Goal: Task Accomplishment & Management: Use online tool/utility

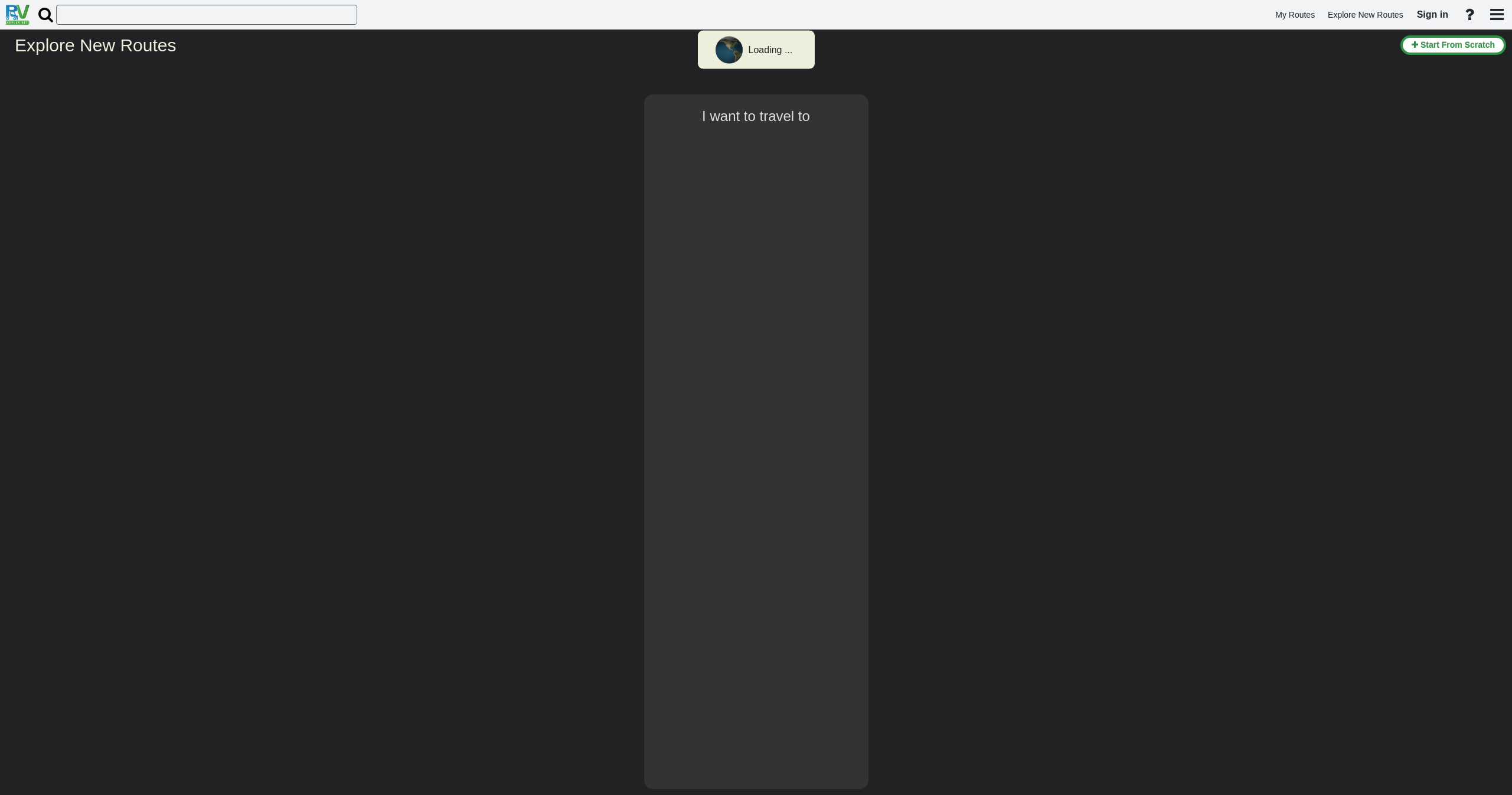
type input "Los Angeles"
select select "number:2"
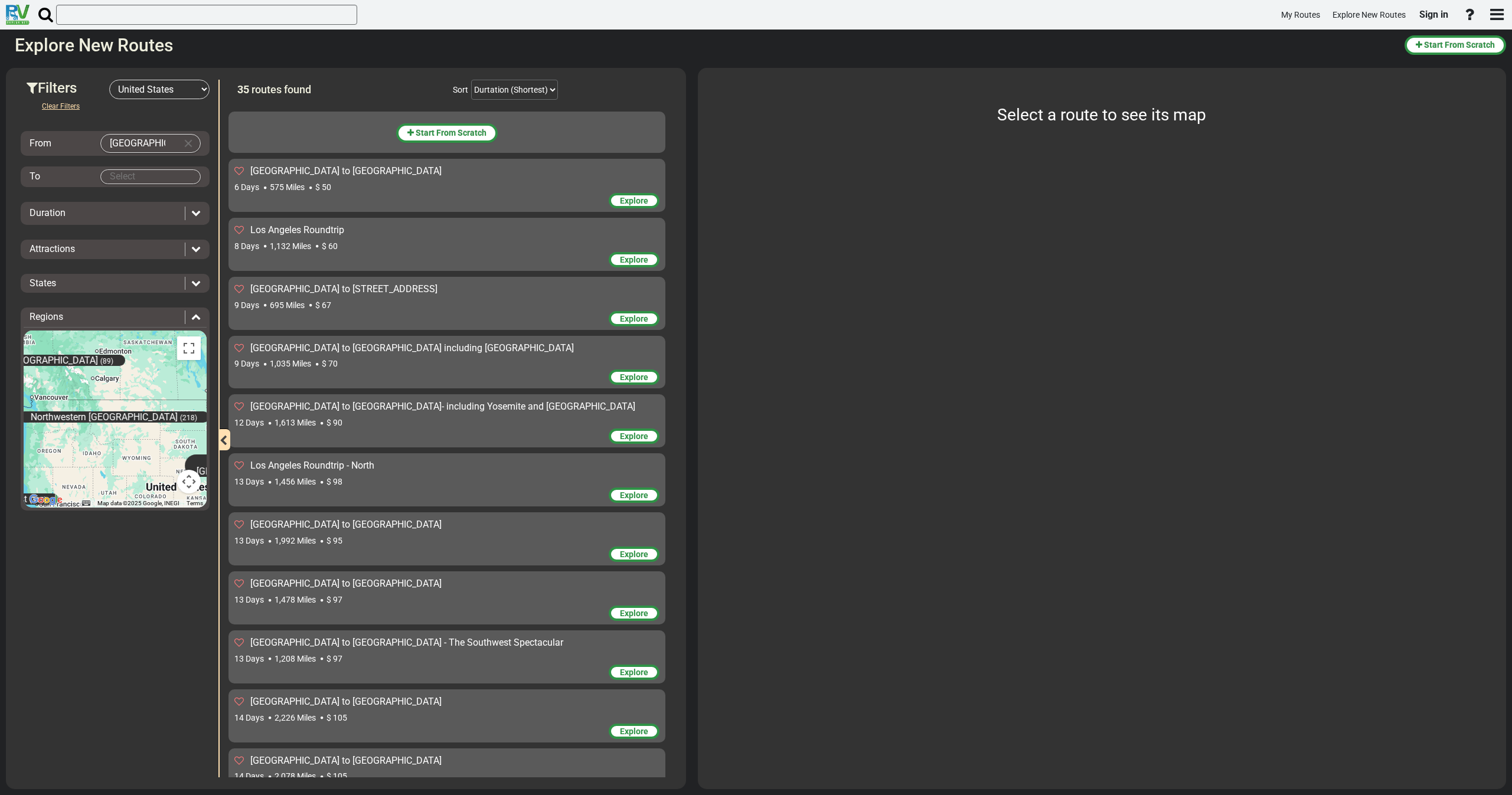
click at [624, 261] on span "Explore" at bounding box center [633, 260] width 29 height 10
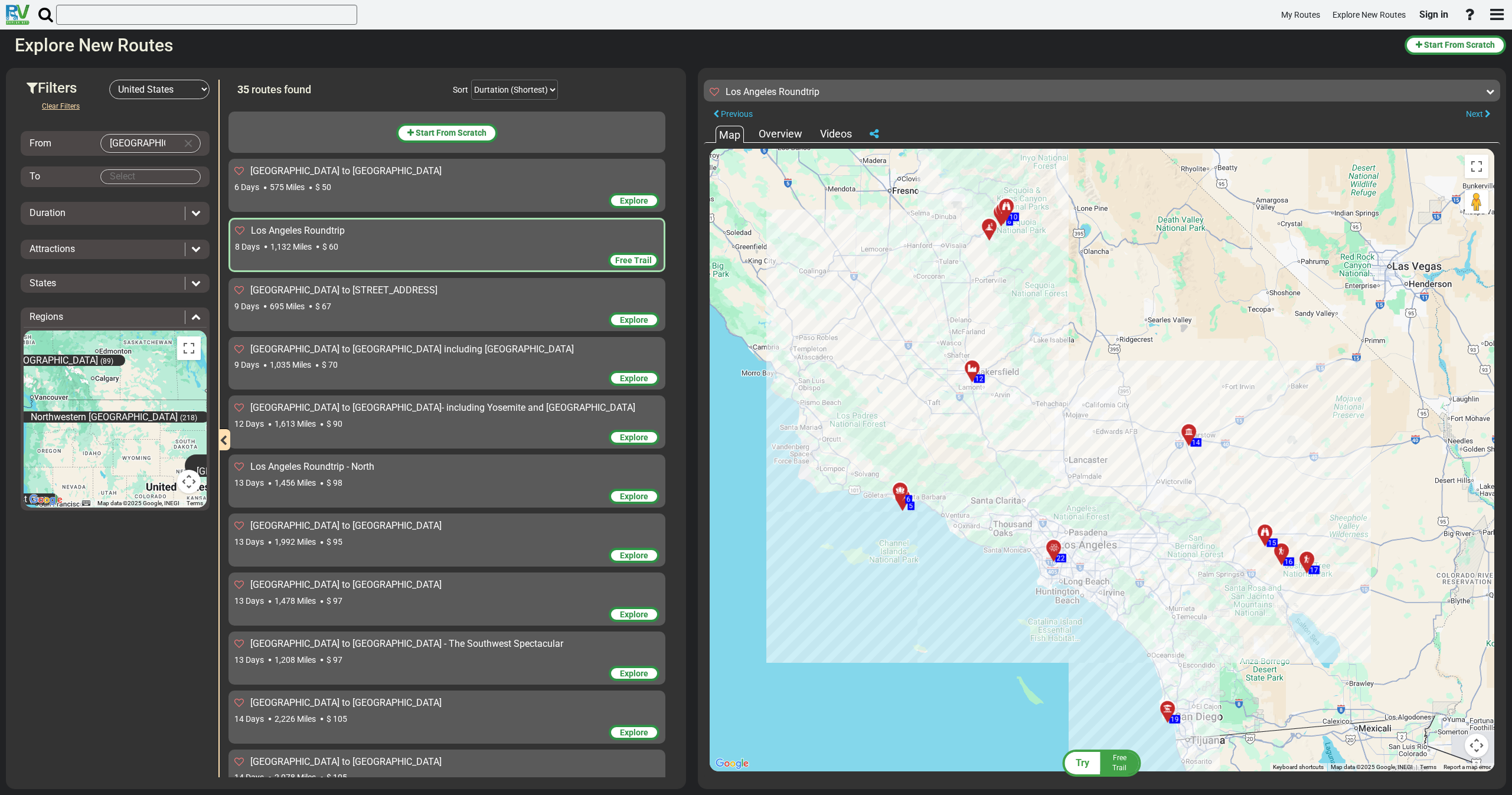
click at [637, 261] on span "Free Trail" at bounding box center [633, 260] width 37 height 10
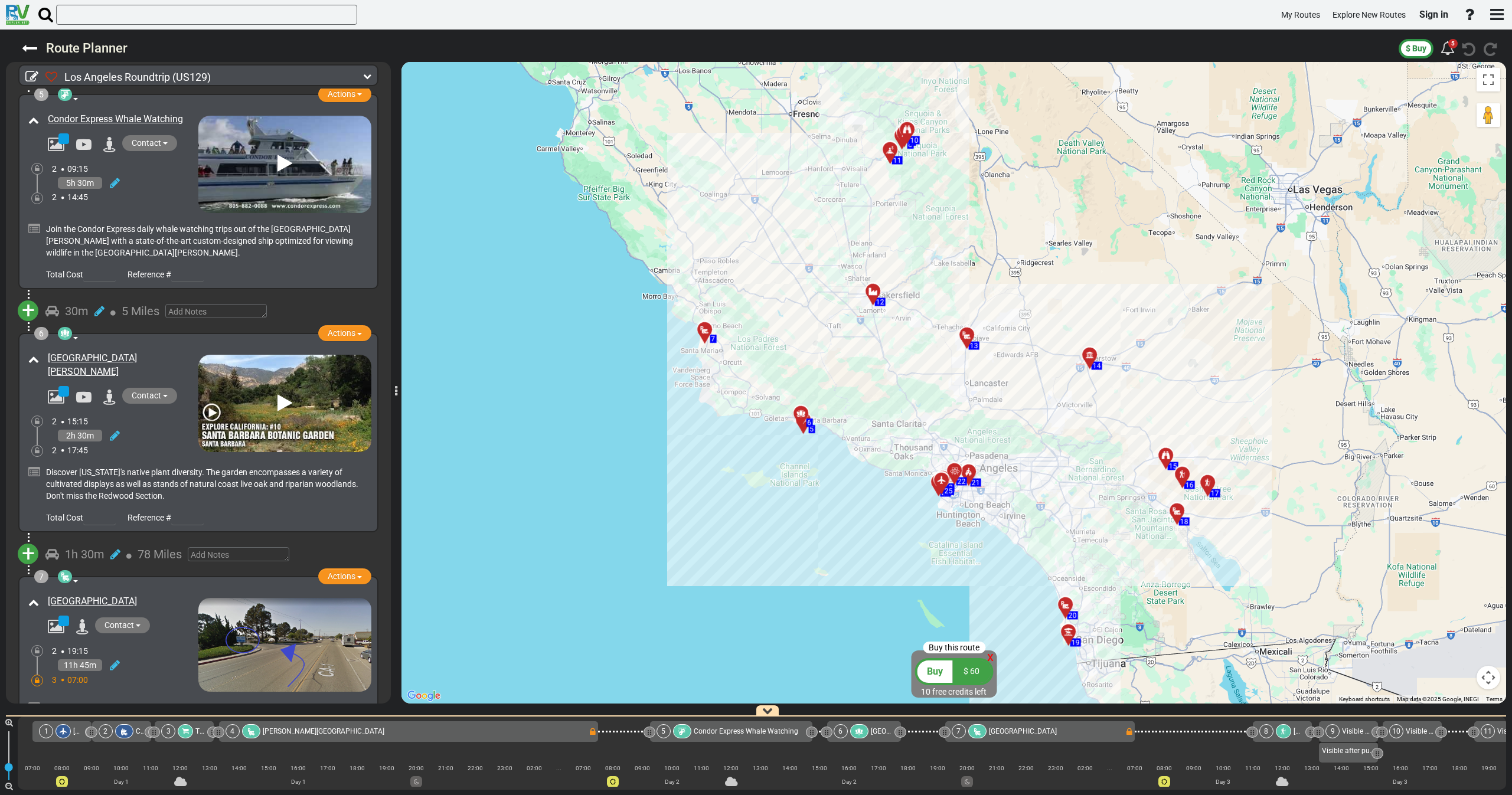
scroll to position [886, 0]
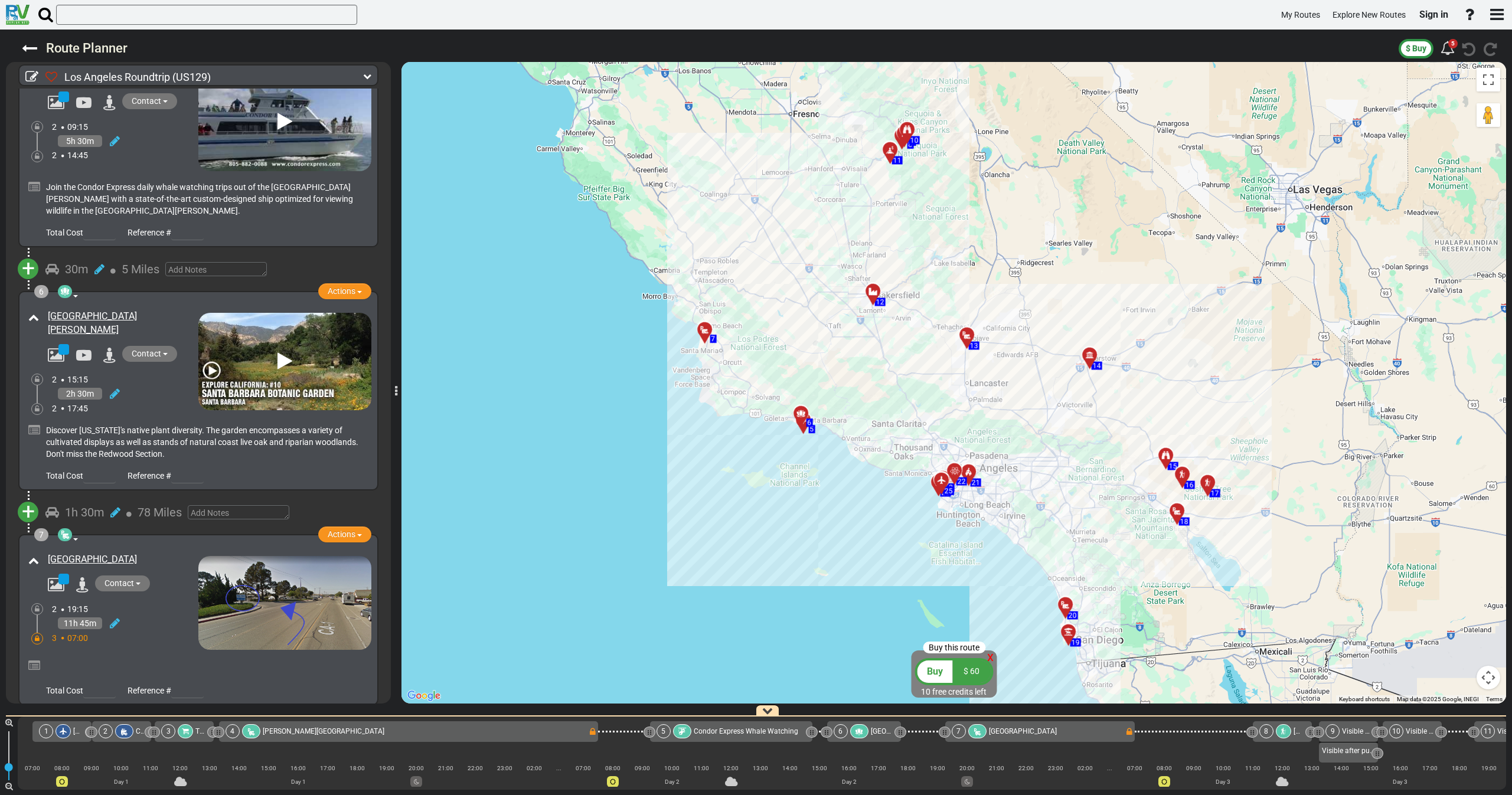
click at [33, 506] on span "+" at bounding box center [28, 511] width 13 height 27
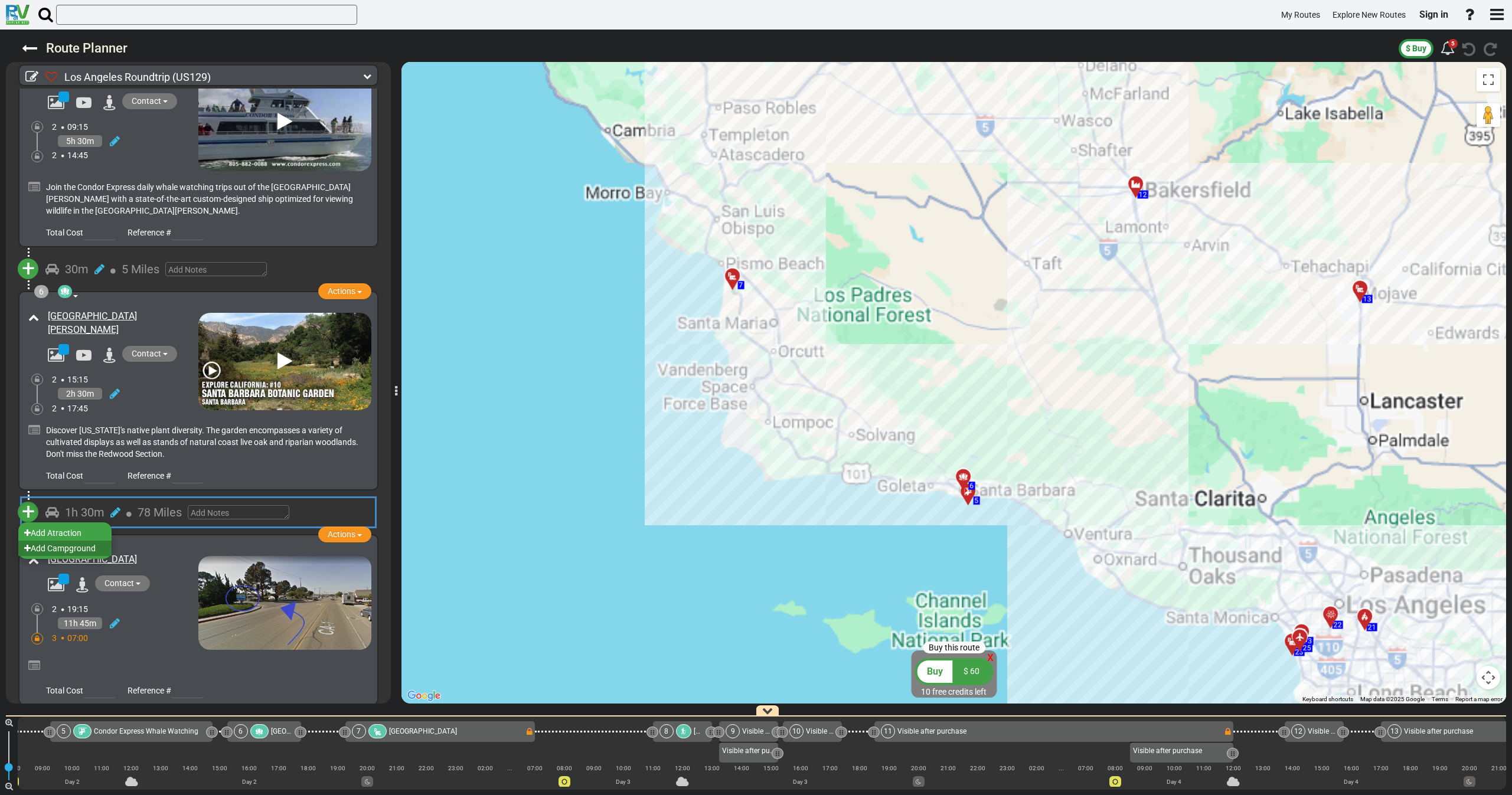
scroll to position [0, 647]
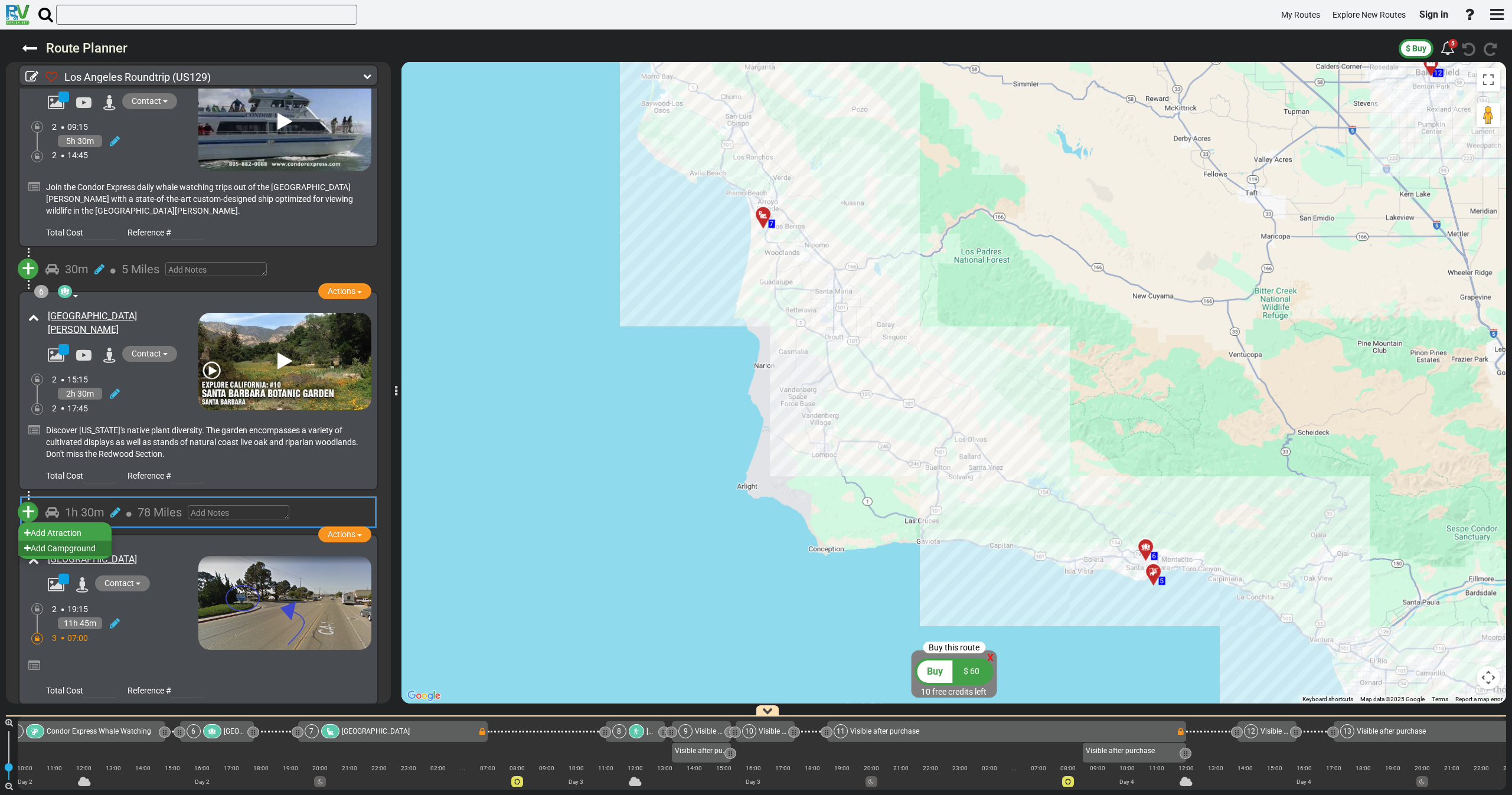
click at [49, 541] on li "Add Campground" at bounding box center [64, 548] width 93 height 16
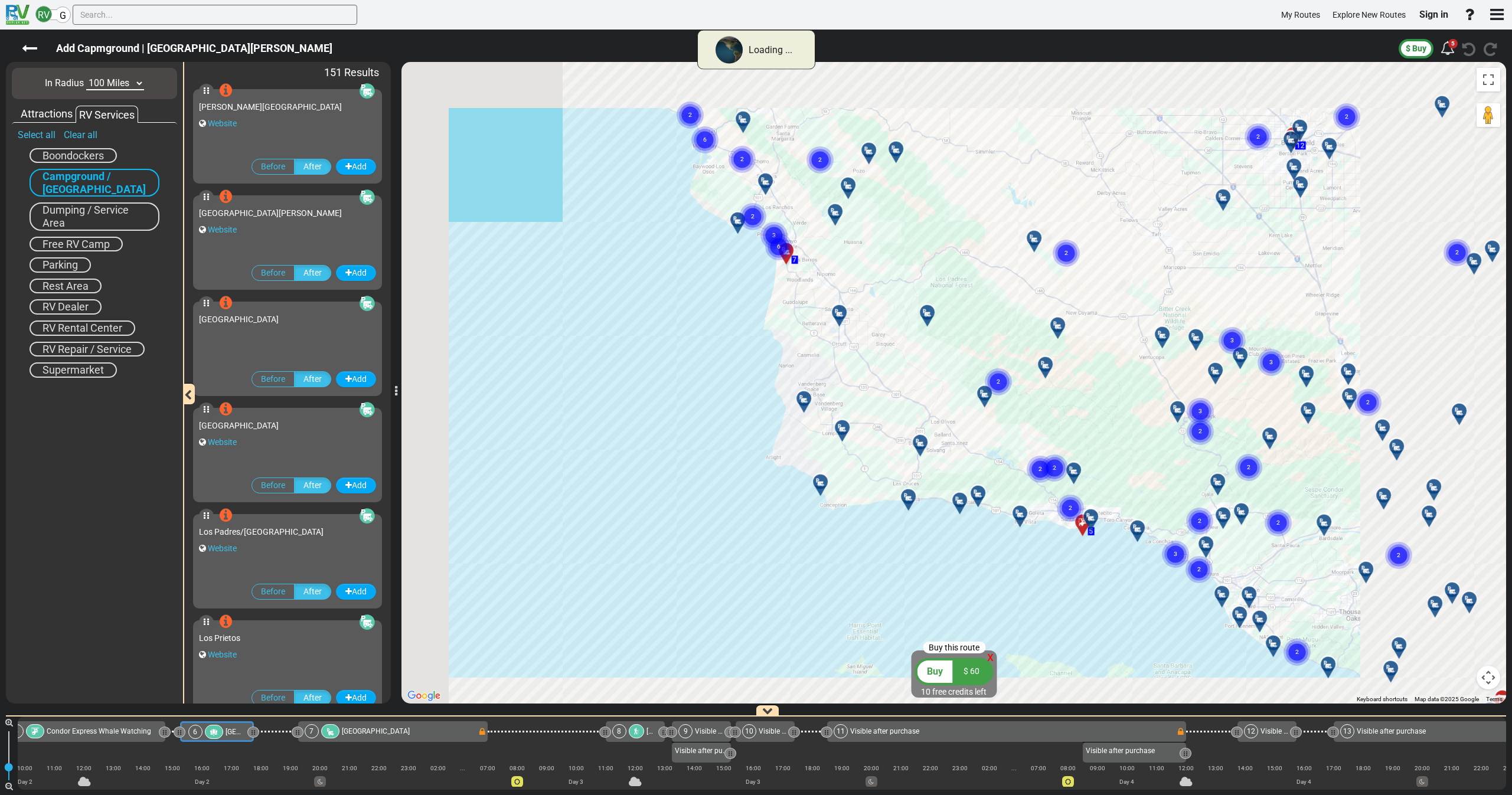
scroll to position [0, 573]
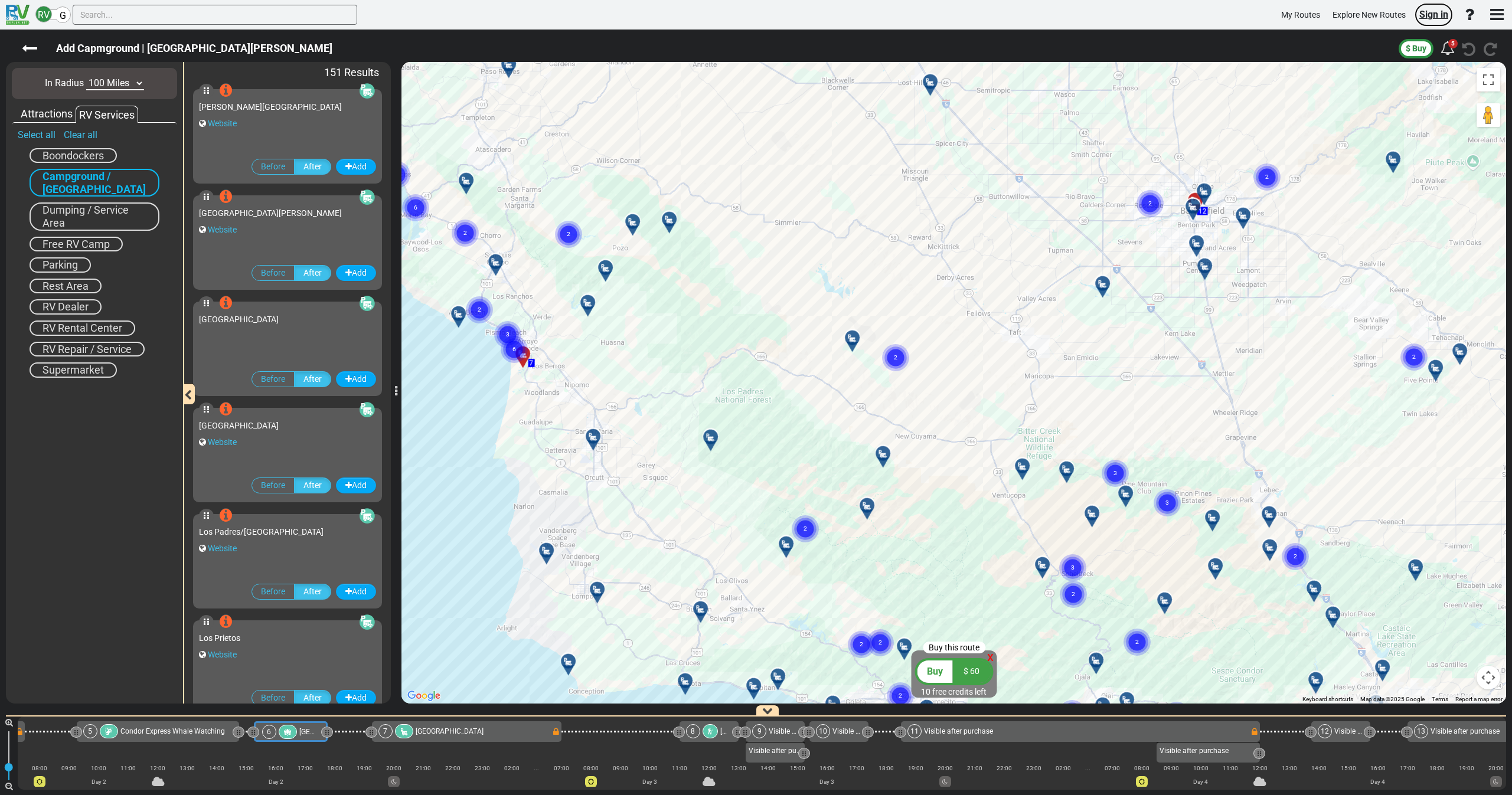
click at [1437, 13] on span "Sign in" at bounding box center [1433, 14] width 29 height 11
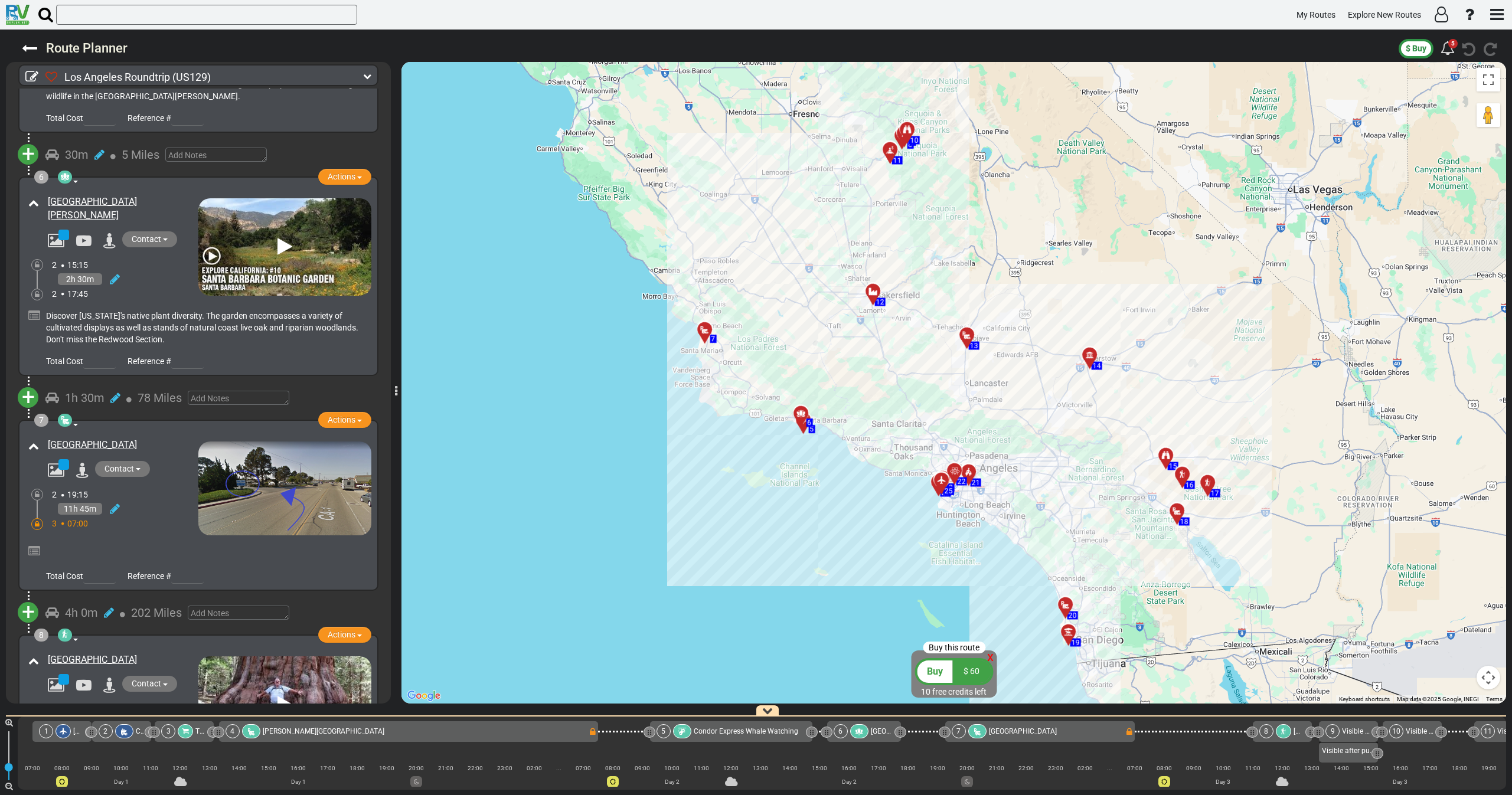
scroll to position [1063, 0]
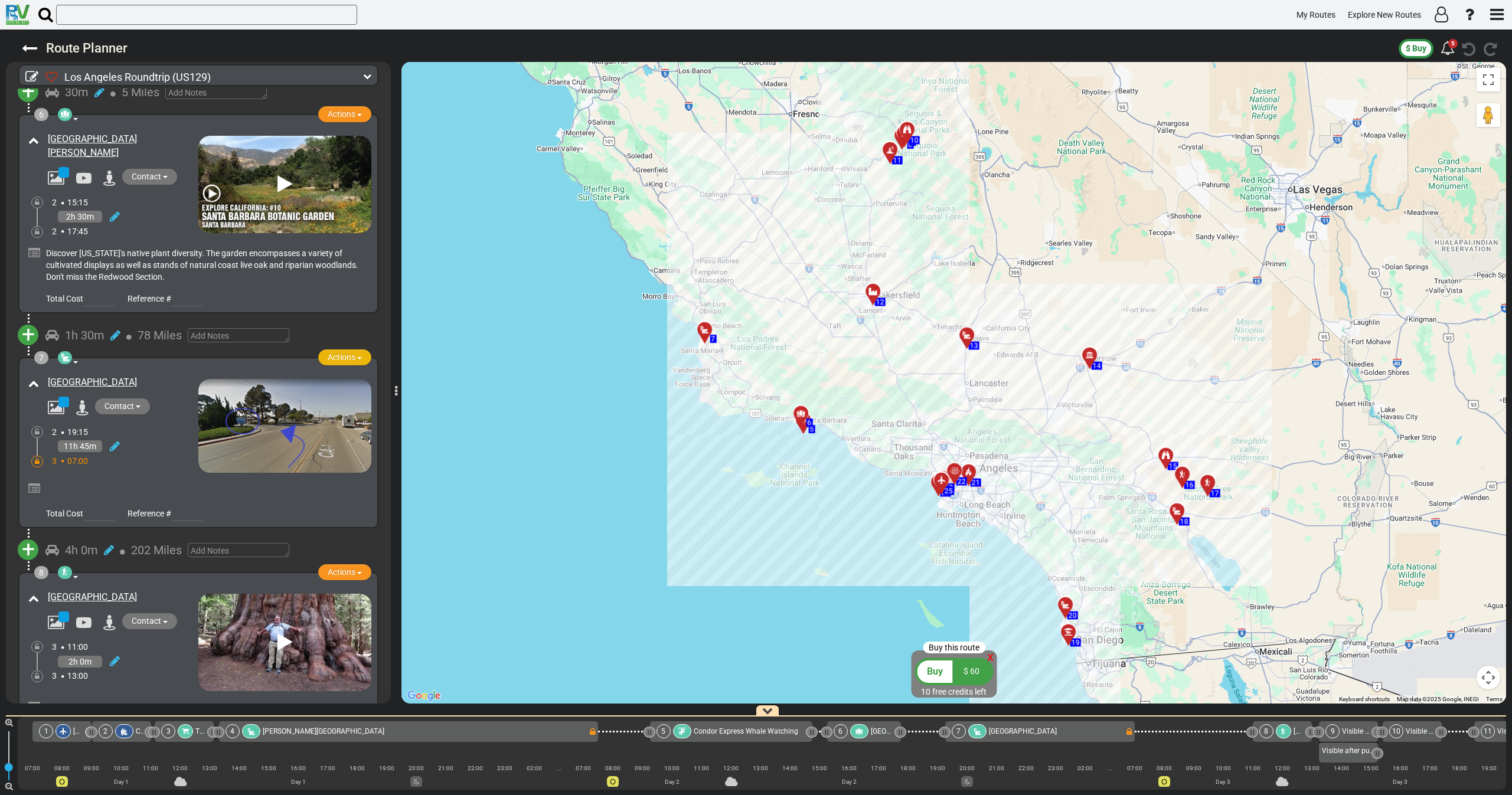
click at [335, 352] on span "Actions" at bounding box center [341, 357] width 28 height 10
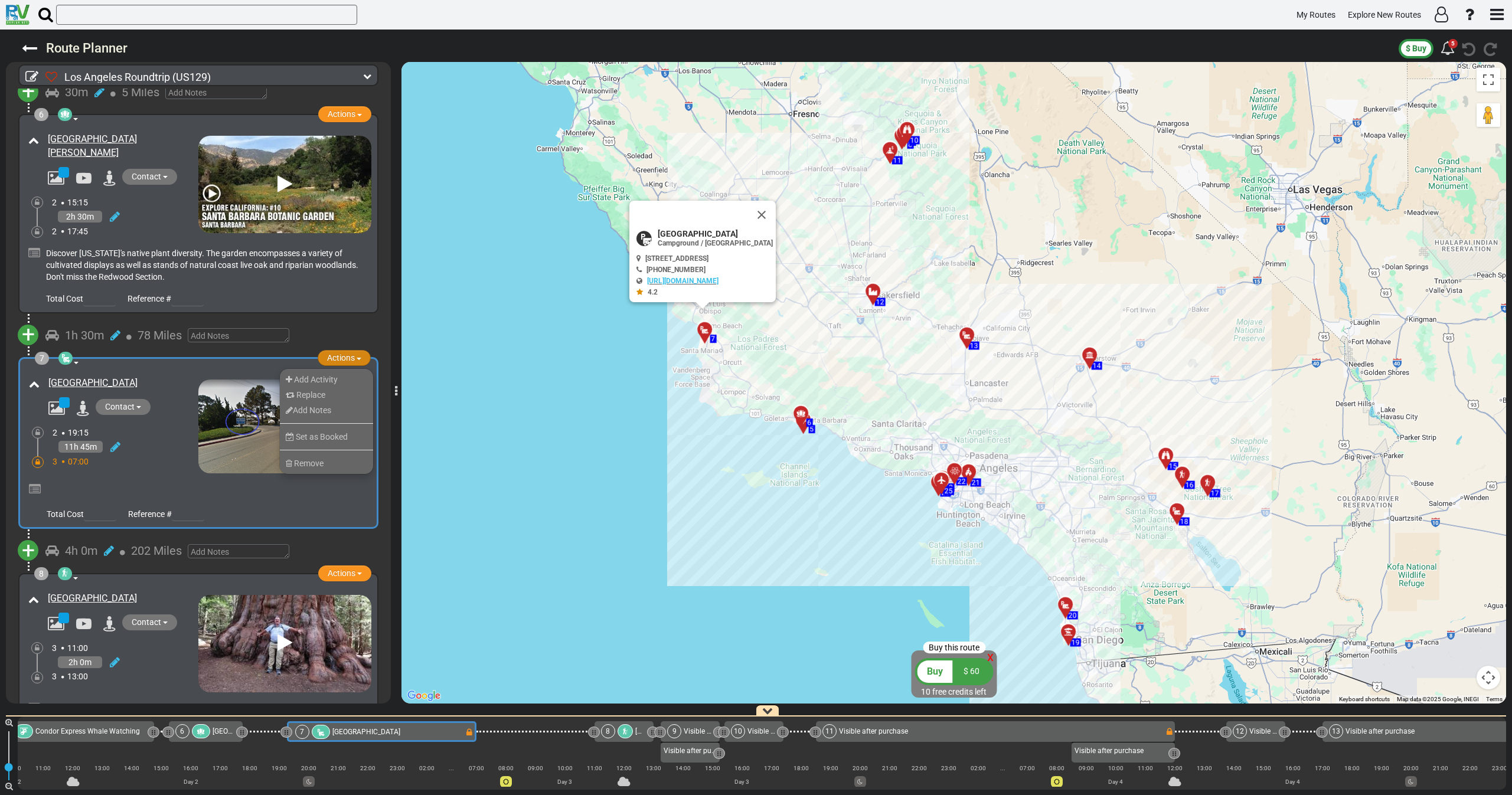
scroll to position [0, 691]
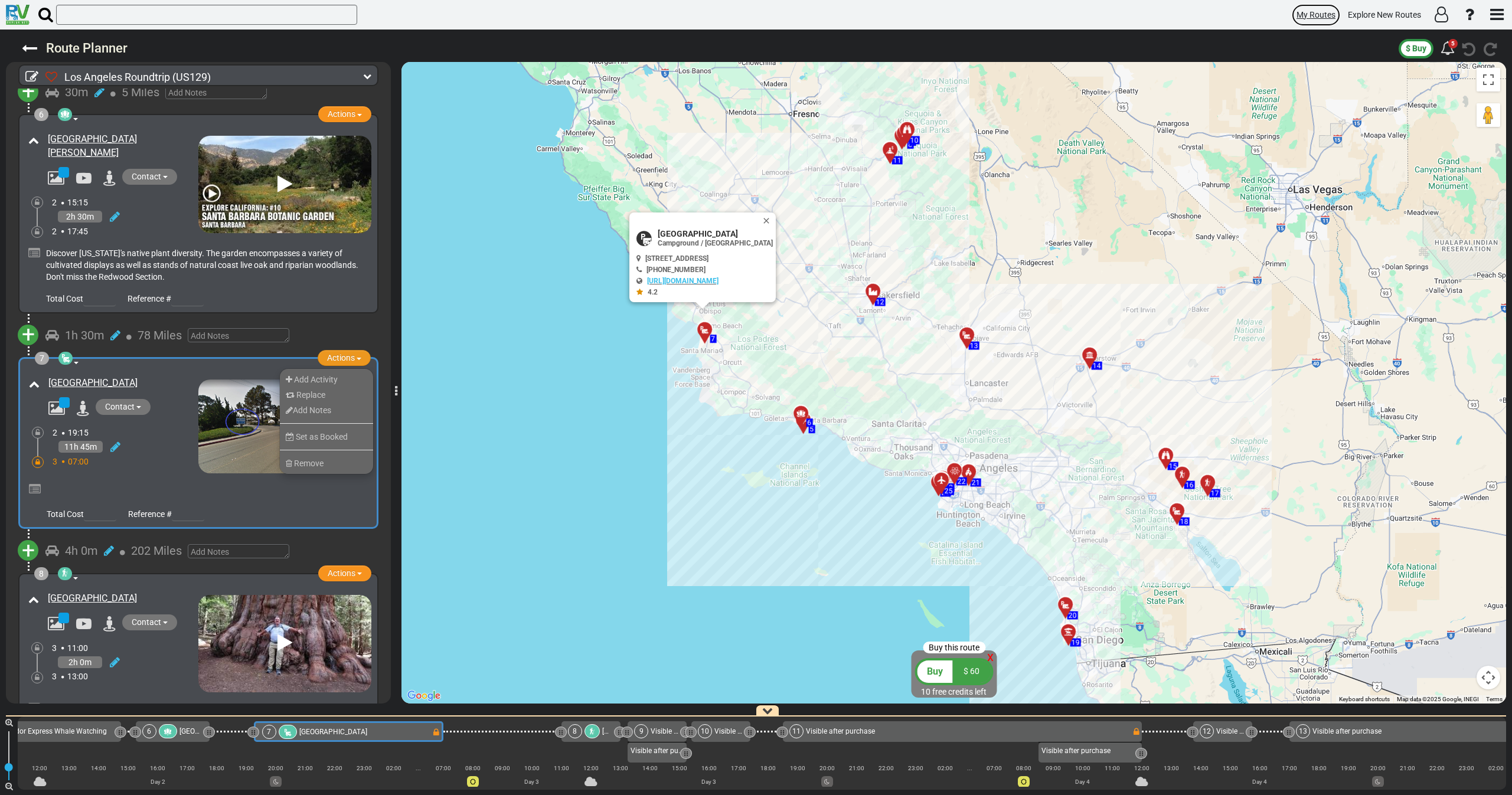
click at [1308, 18] on span "My Routes" at bounding box center [1315, 15] width 39 height 10
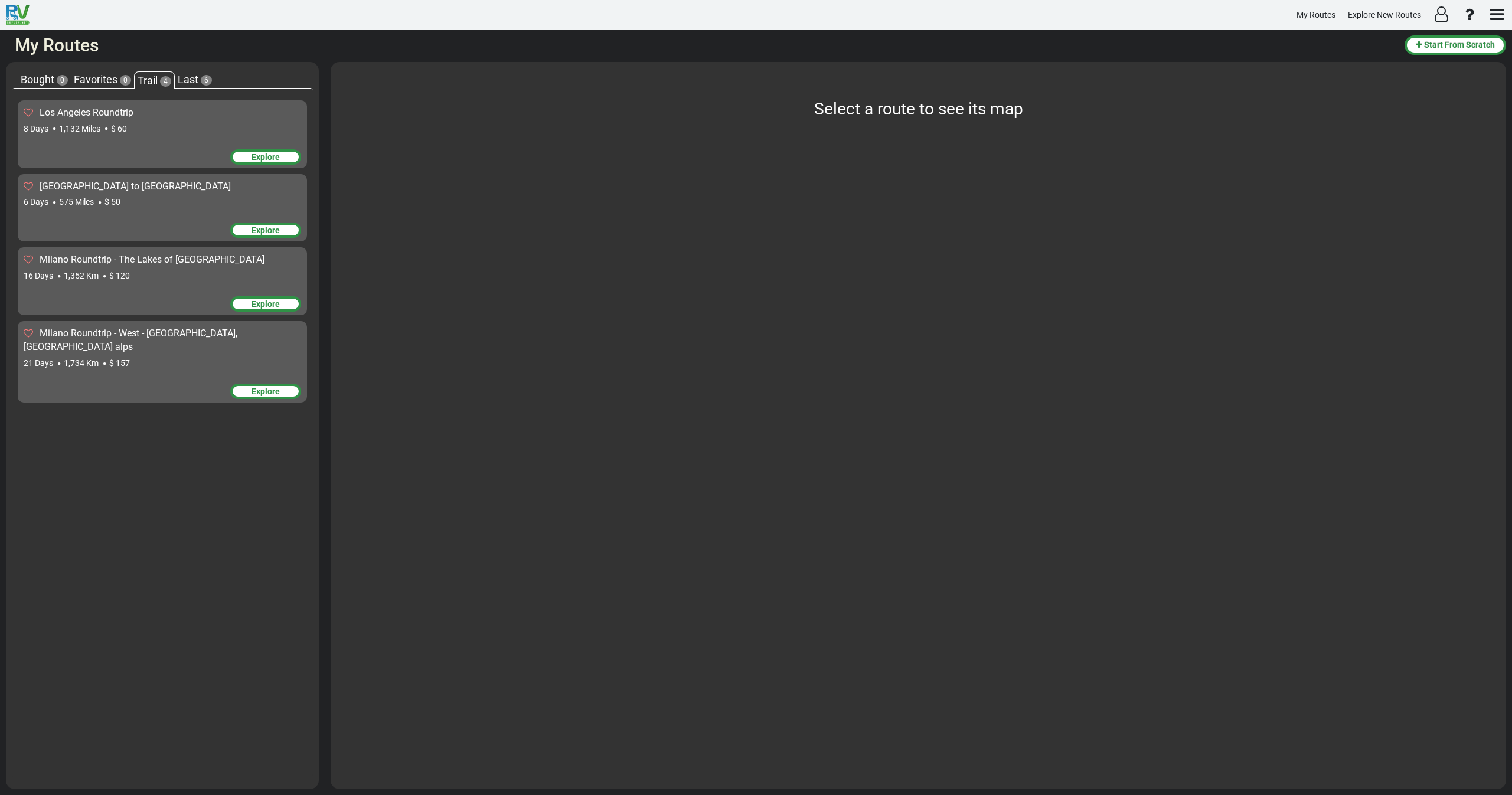
click at [41, 81] on span "Bought" at bounding box center [38, 79] width 34 height 13
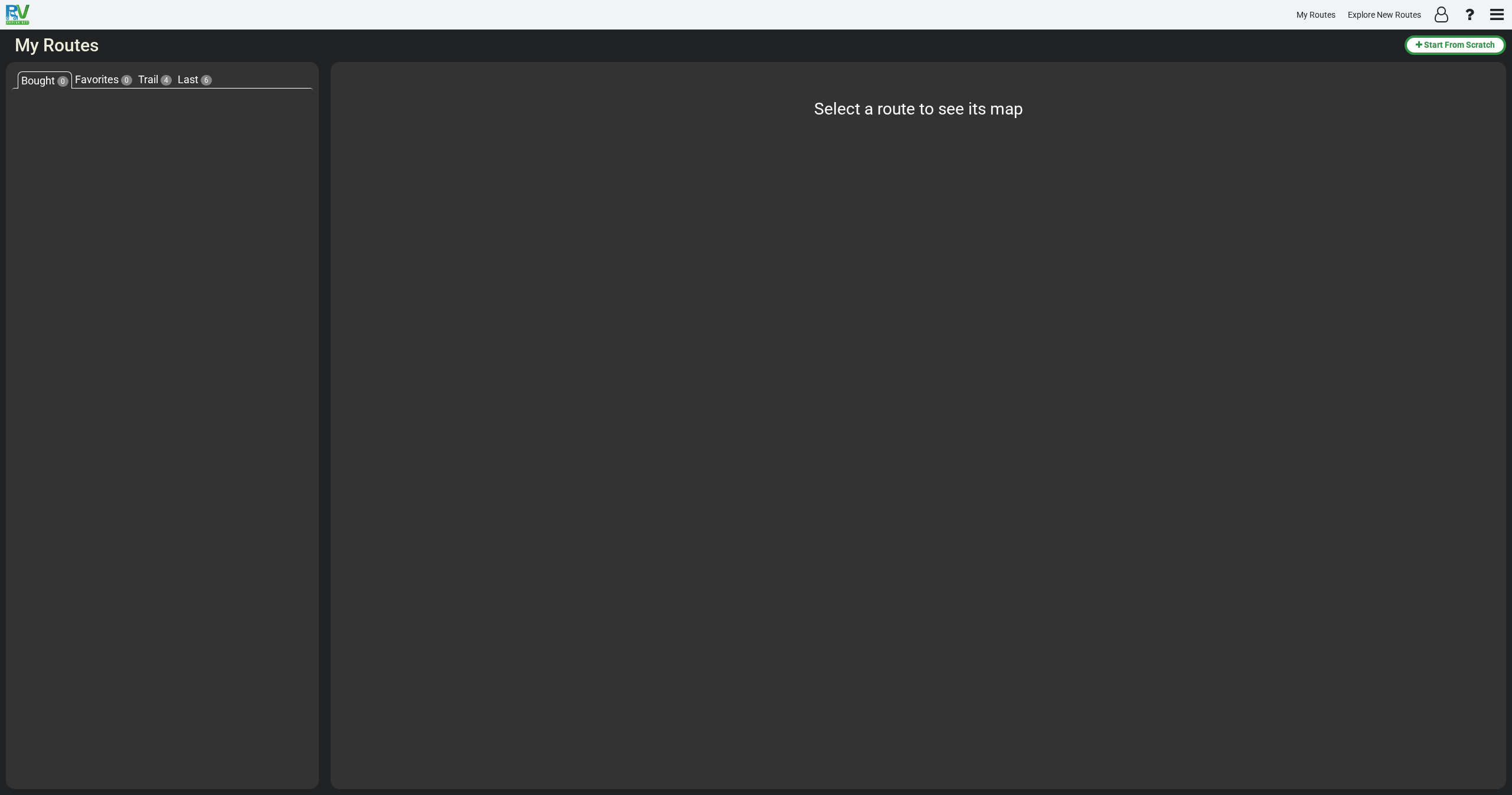
click at [149, 78] on span "Trail" at bounding box center [148, 79] width 20 height 13
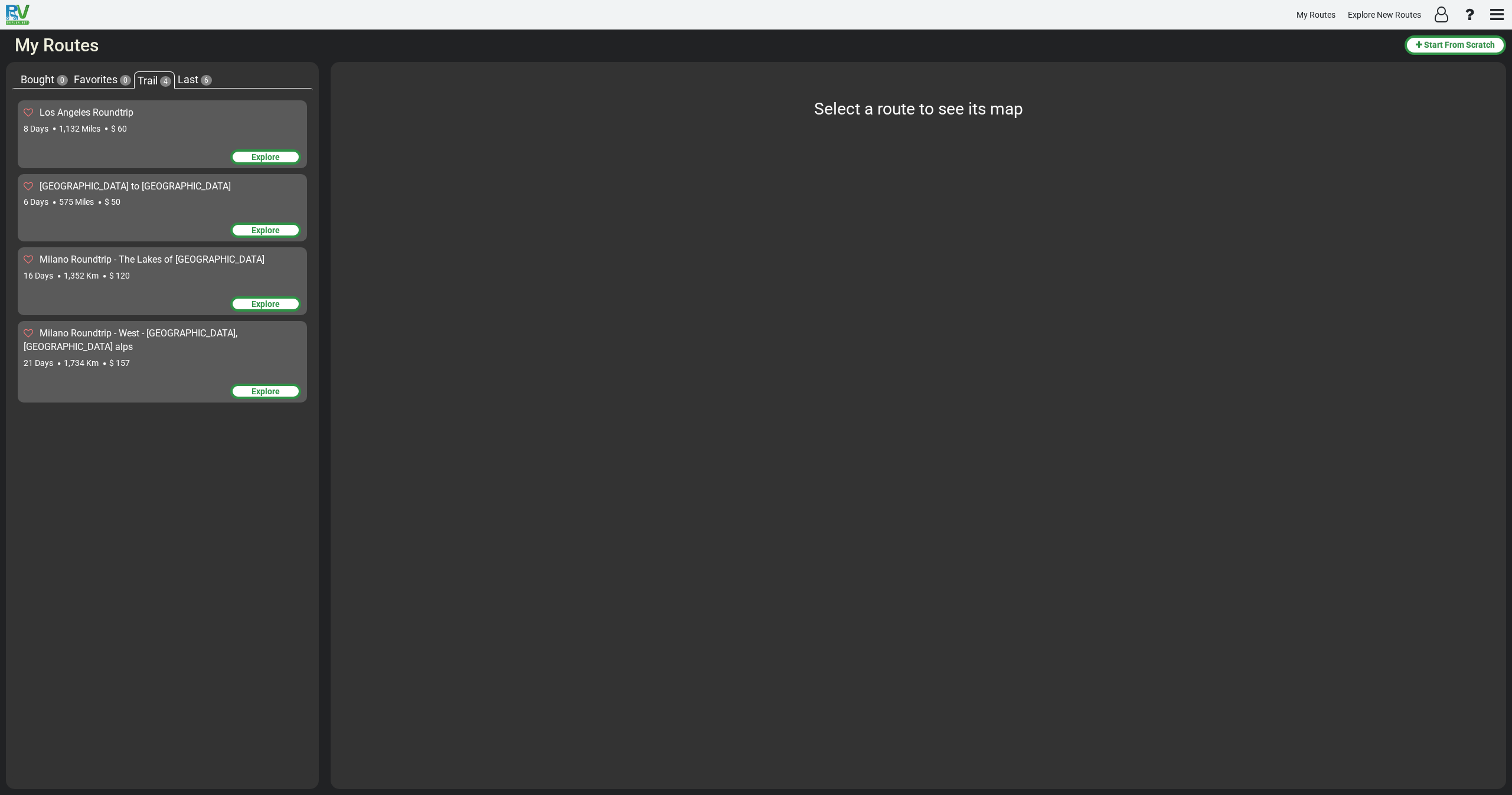
click at [204, 78] on span "6" at bounding box center [206, 80] width 11 height 11
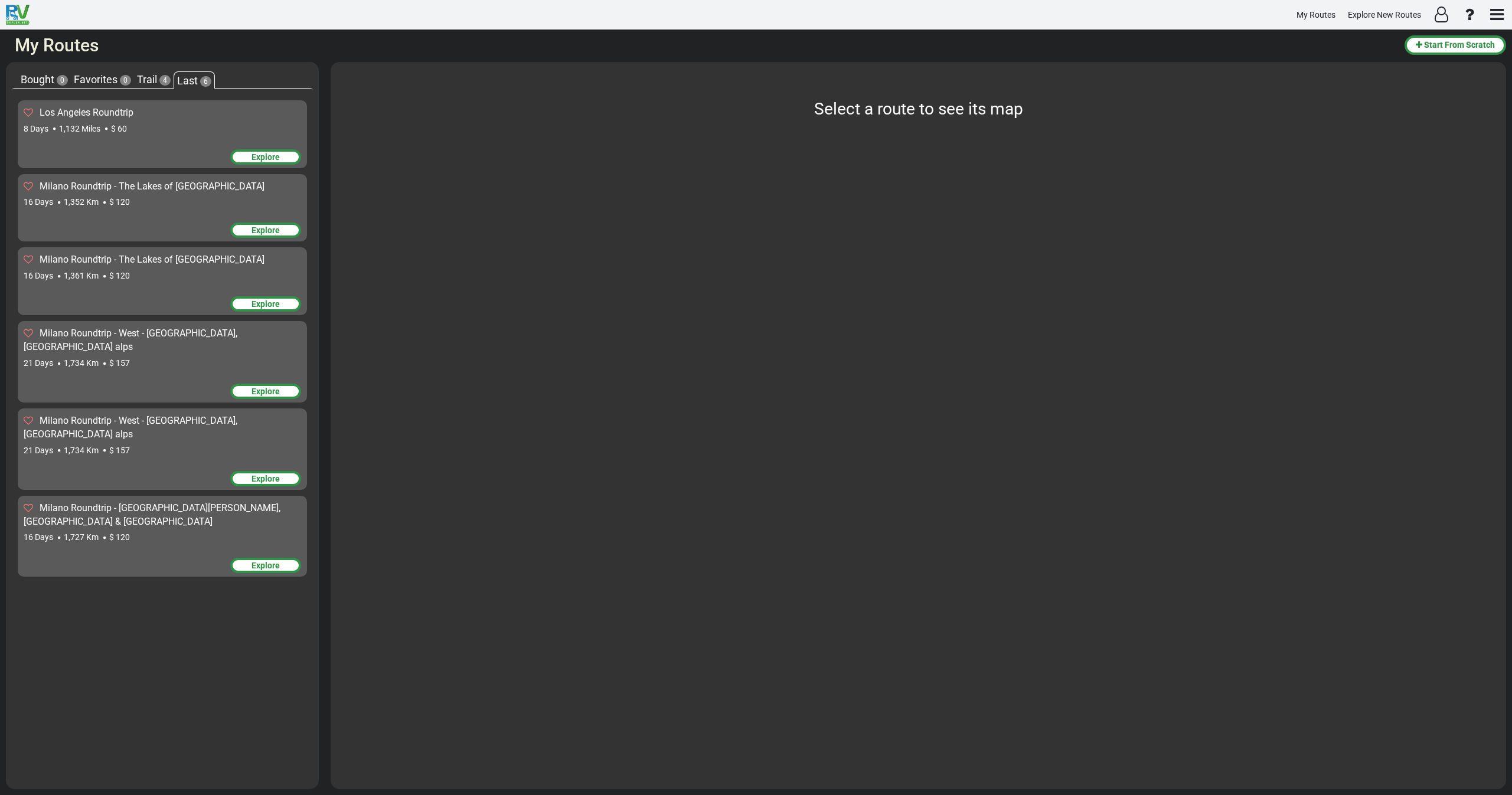
click at [147, 77] on span "Trail" at bounding box center [146, 79] width 20 height 13
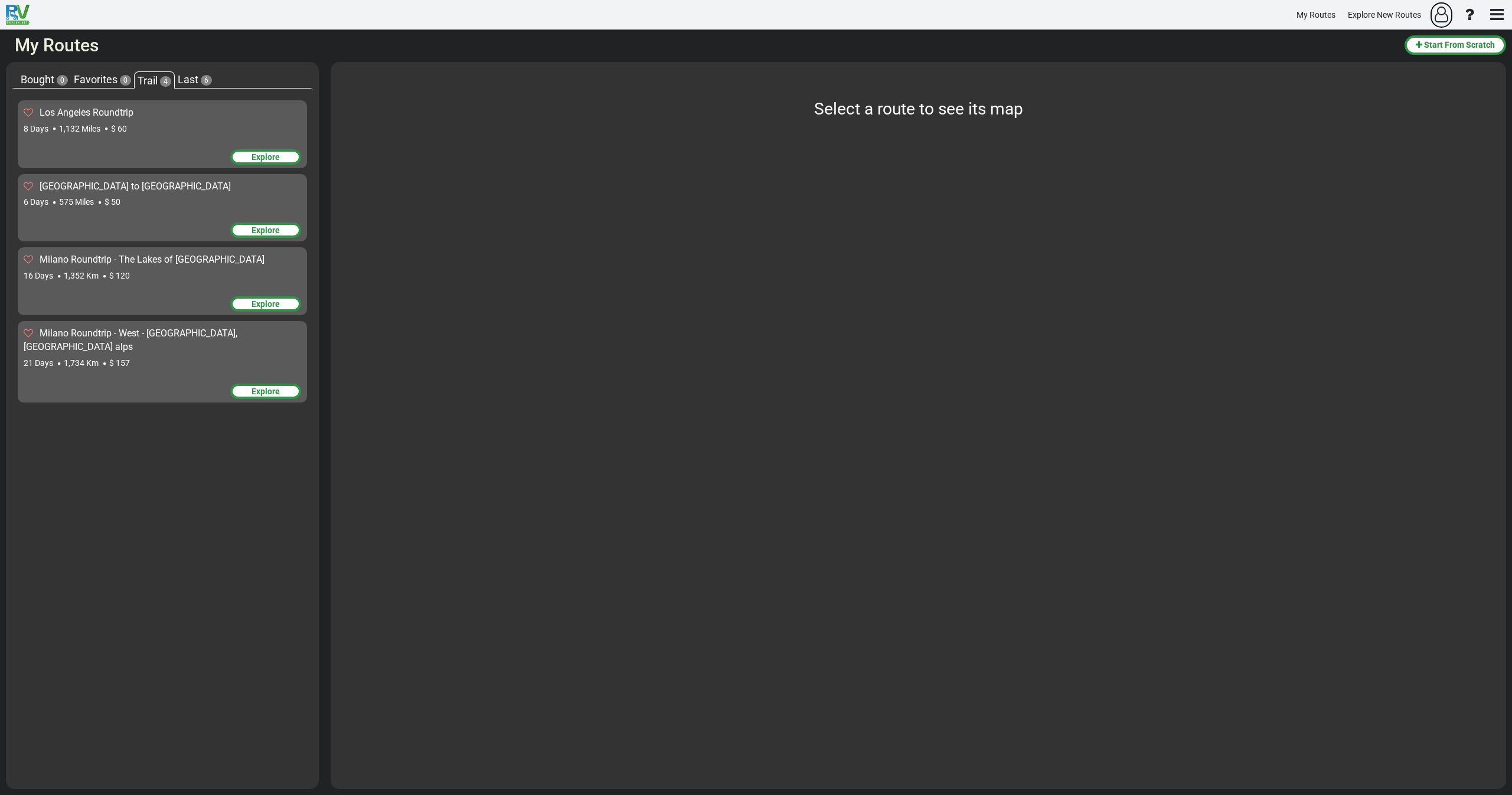
click at [1441, 19] on icon "button" at bounding box center [1441, 15] width 14 height 16
click at [1435, 63] on span "Logout" at bounding box center [1435, 59] width 30 height 11
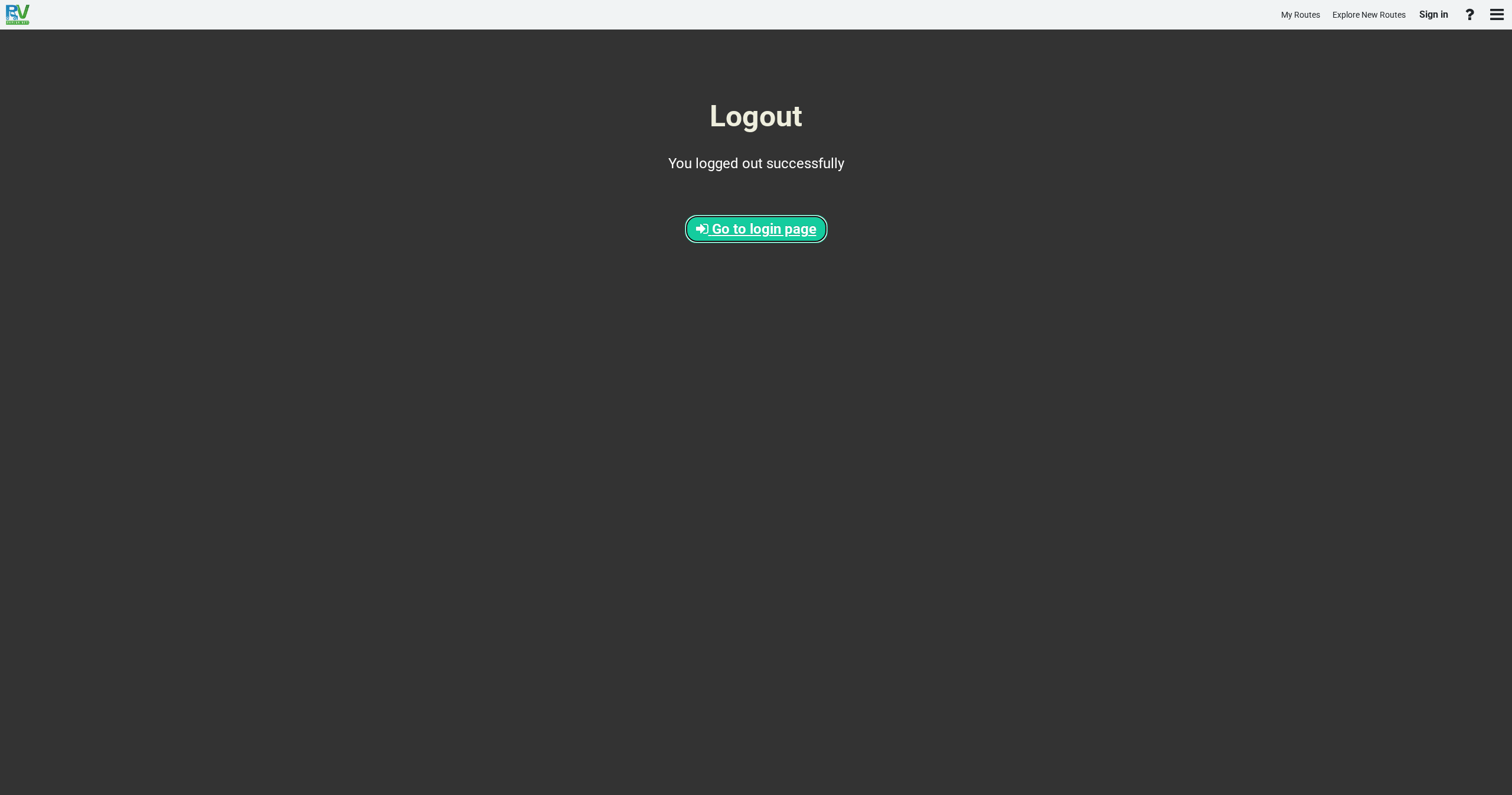
click at [730, 223] on span "Go to login page" at bounding box center [764, 229] width 105 height 17
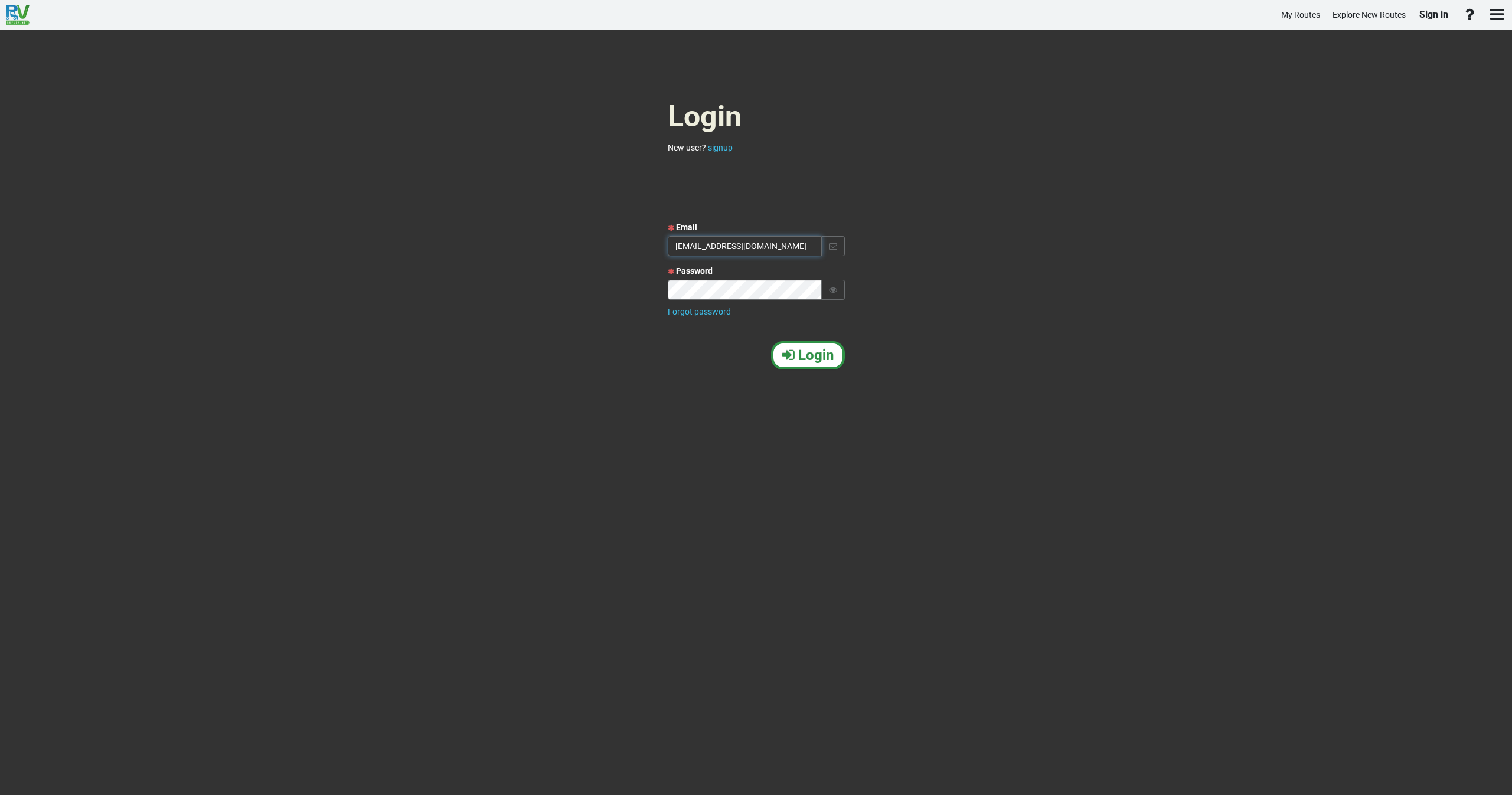
drag, startPoint x: 772, startPoint y: 247, endPoint x: 638, endPoint y: 248, distance: 134.0
click at [638, 248] on div "Login New user? signup Email [EMAIL_ADDRESS][DOMAIN_NAME] Password Forgot passw…" at bounding box center [756, 413] width 1512 height 766
type input "[EMAIL_ADDRESS][DOMAIN_NAME]"
click at [814, 353] on span "Login" at bounding box center [815, 355] width 36 height 17
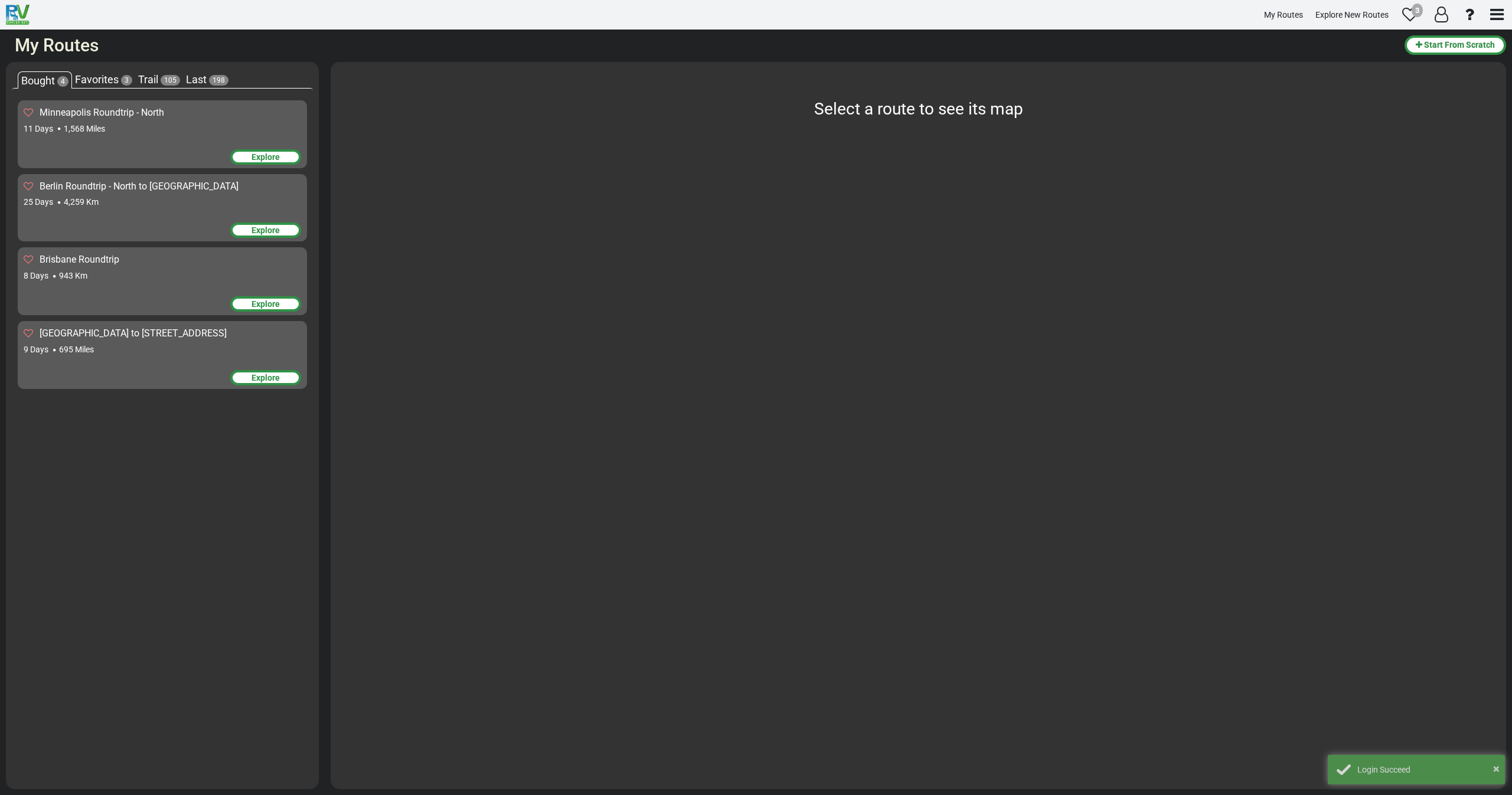
click at [261, 157] on div "Explore" at bounding box center [266, 157] width 71 height 16
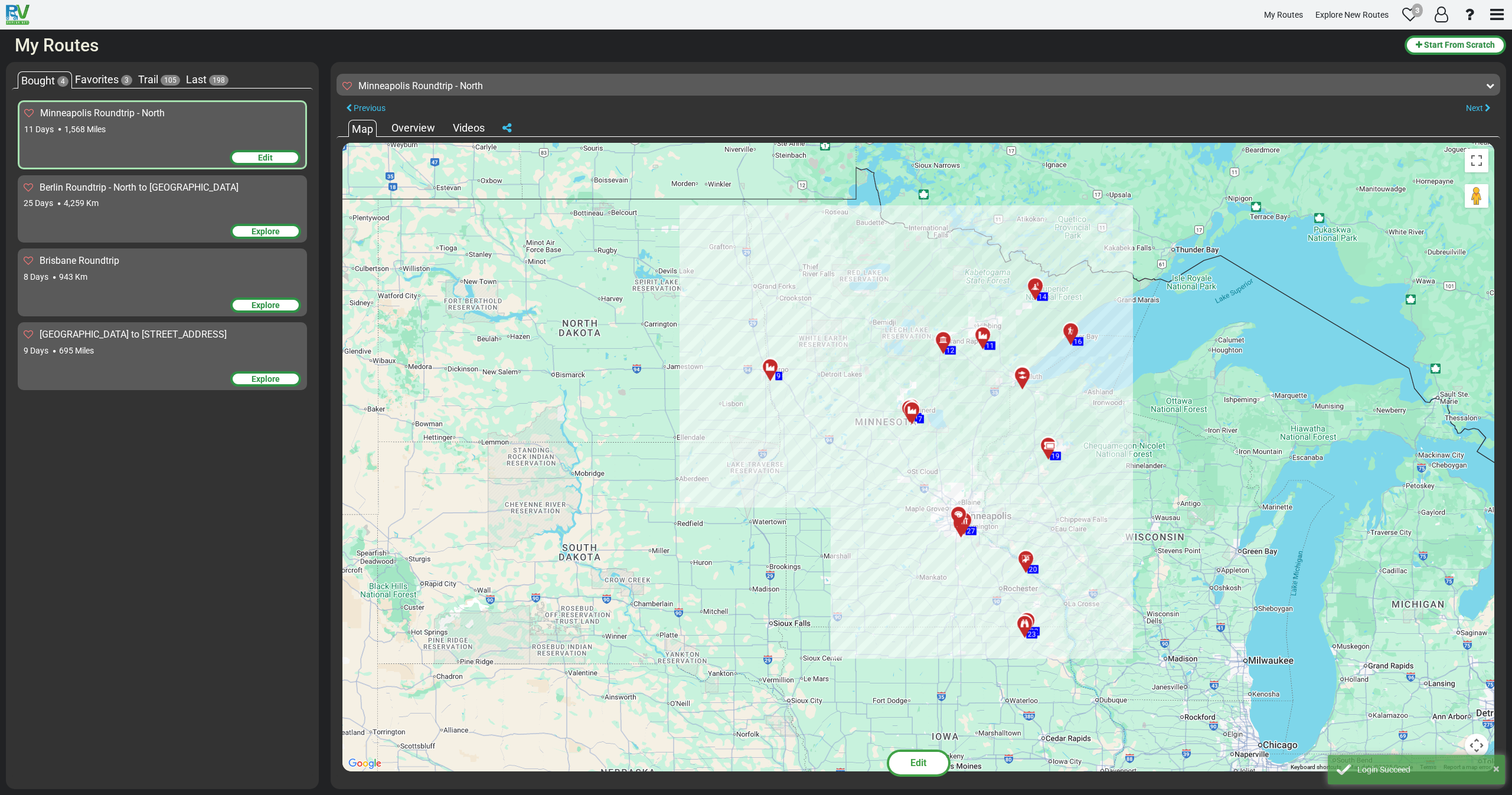
click at [258, 159] on span "Edit" at bounding box center [265, 157] width 15 height 10
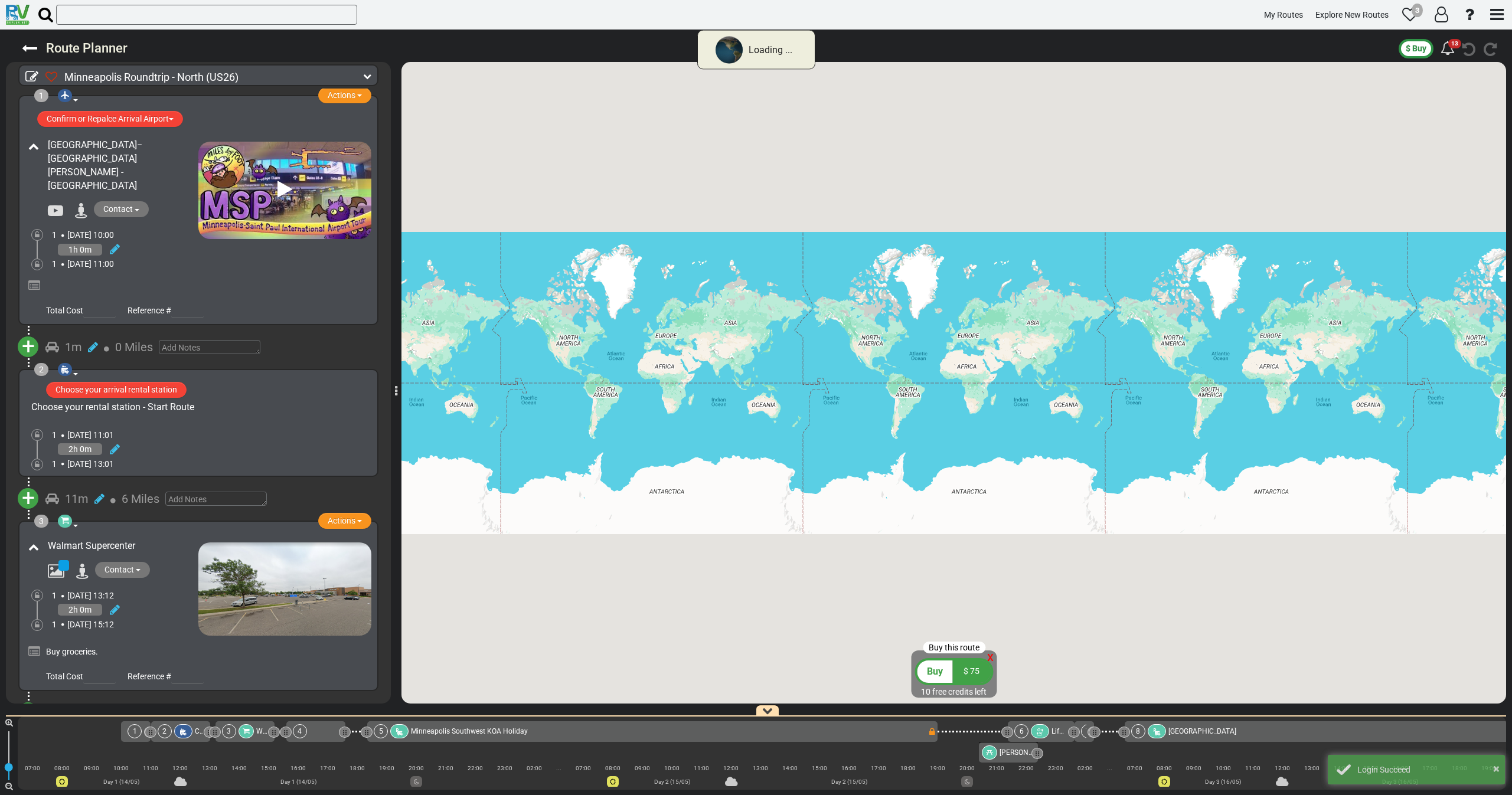
type input "3453"
type input "56"
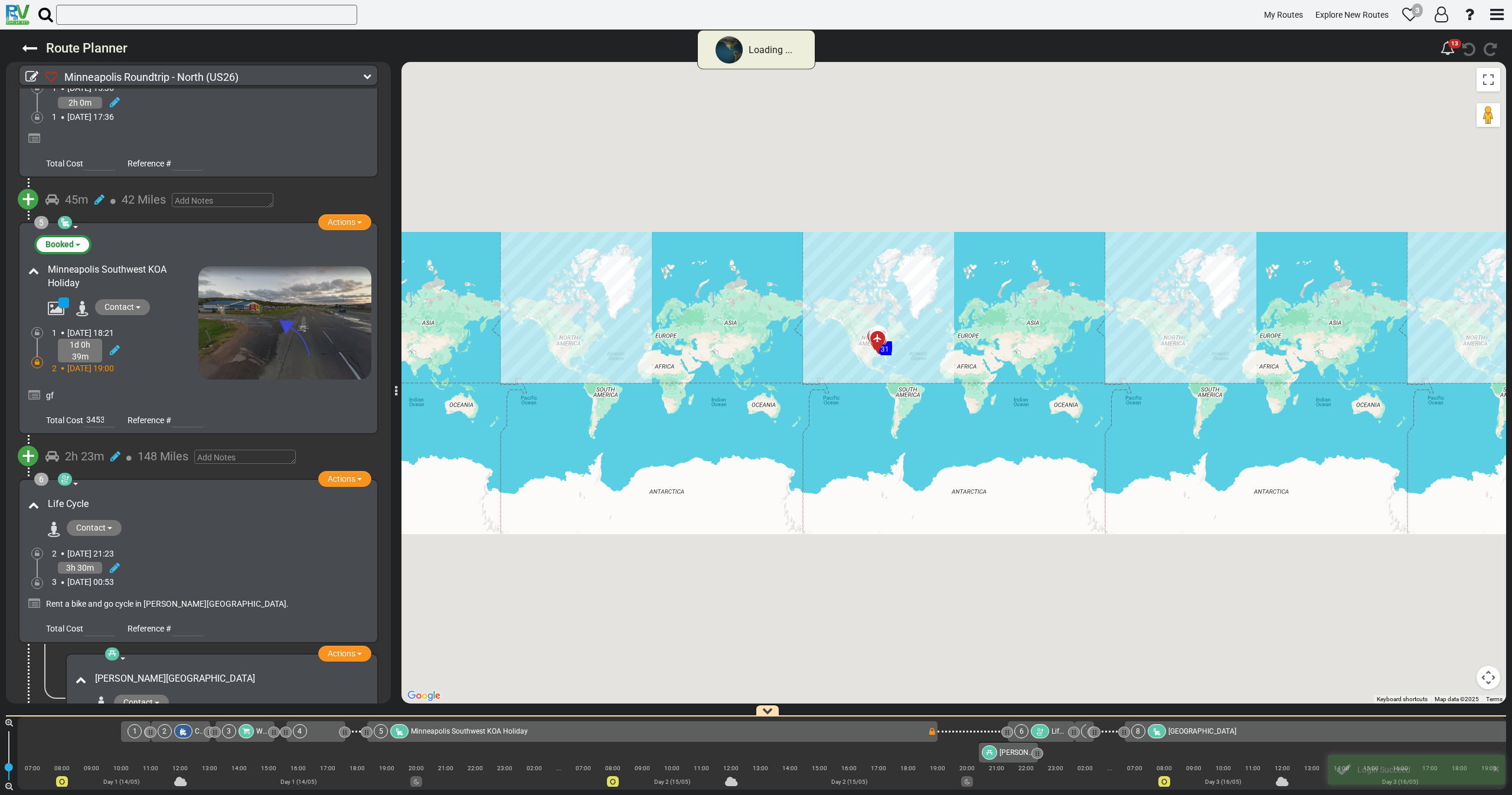
scroll to position [702, 0]
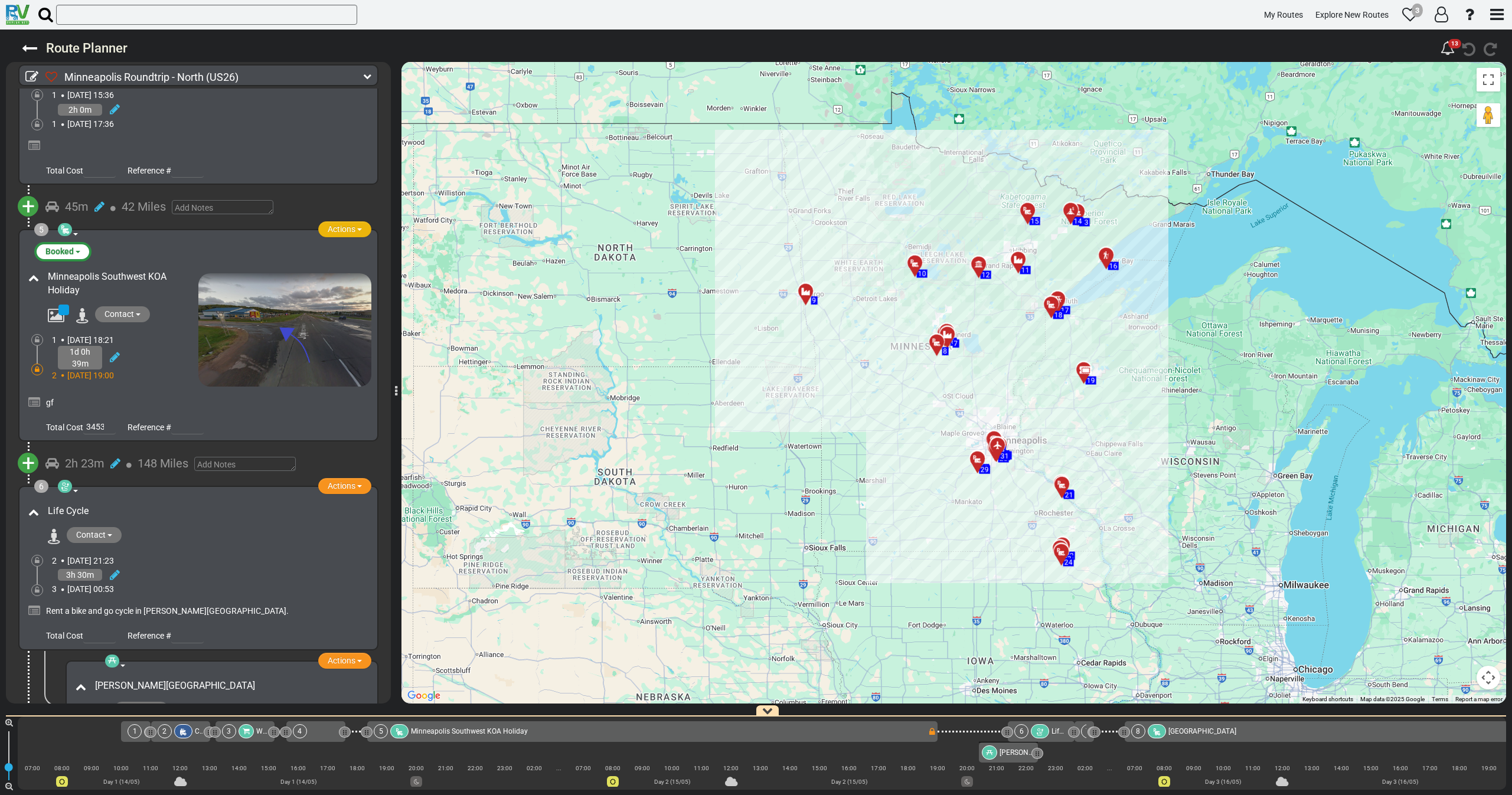
click at [335, 225] on span "Actions" at bounding box center [341, 230] width 28 height 10
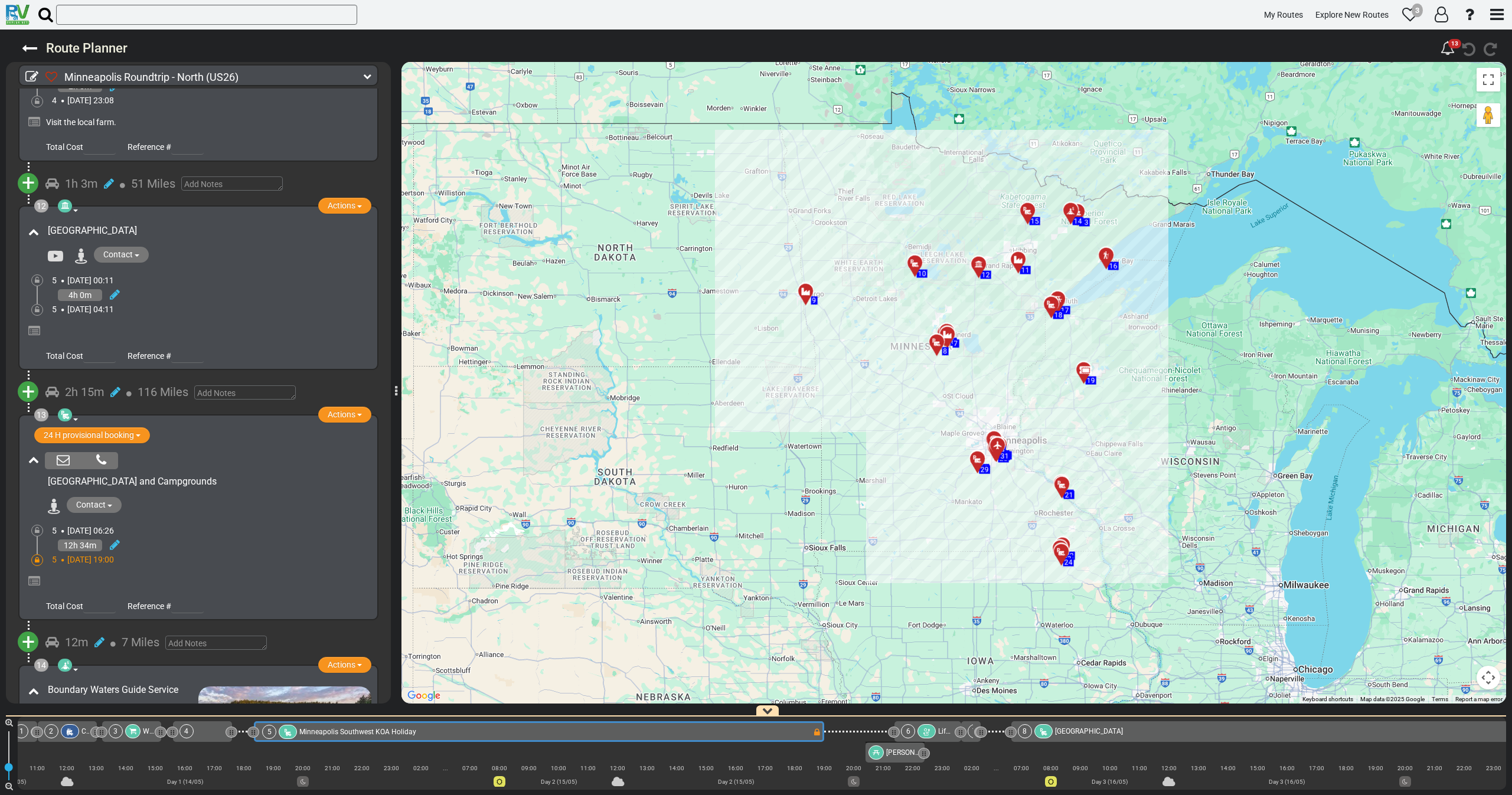
scroll to position [2561, 0]
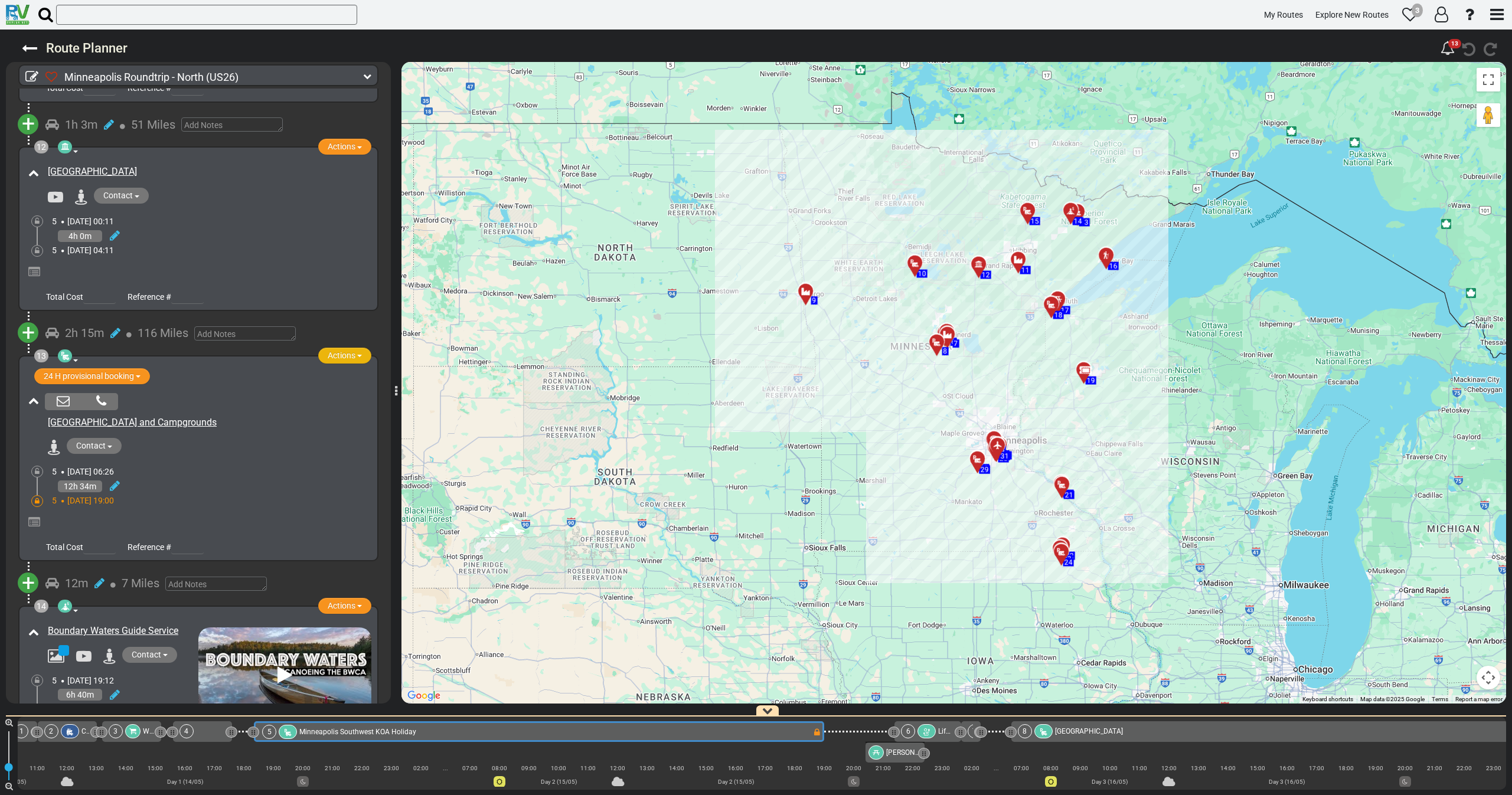
click at [332, 350] on span "Actions" at bounding box center [341, 355] width 28 height 10
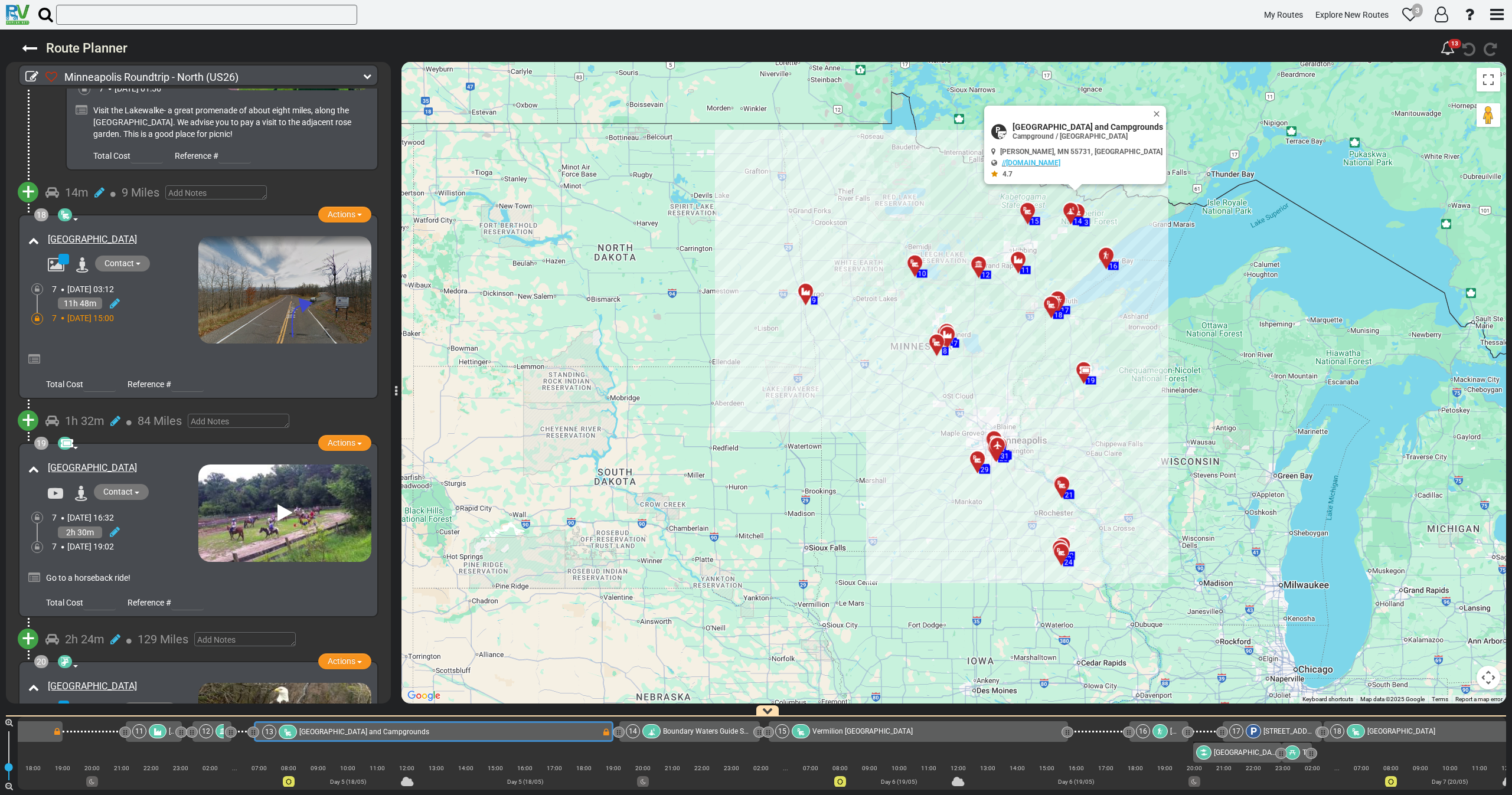
scroll to position [4244, 0]
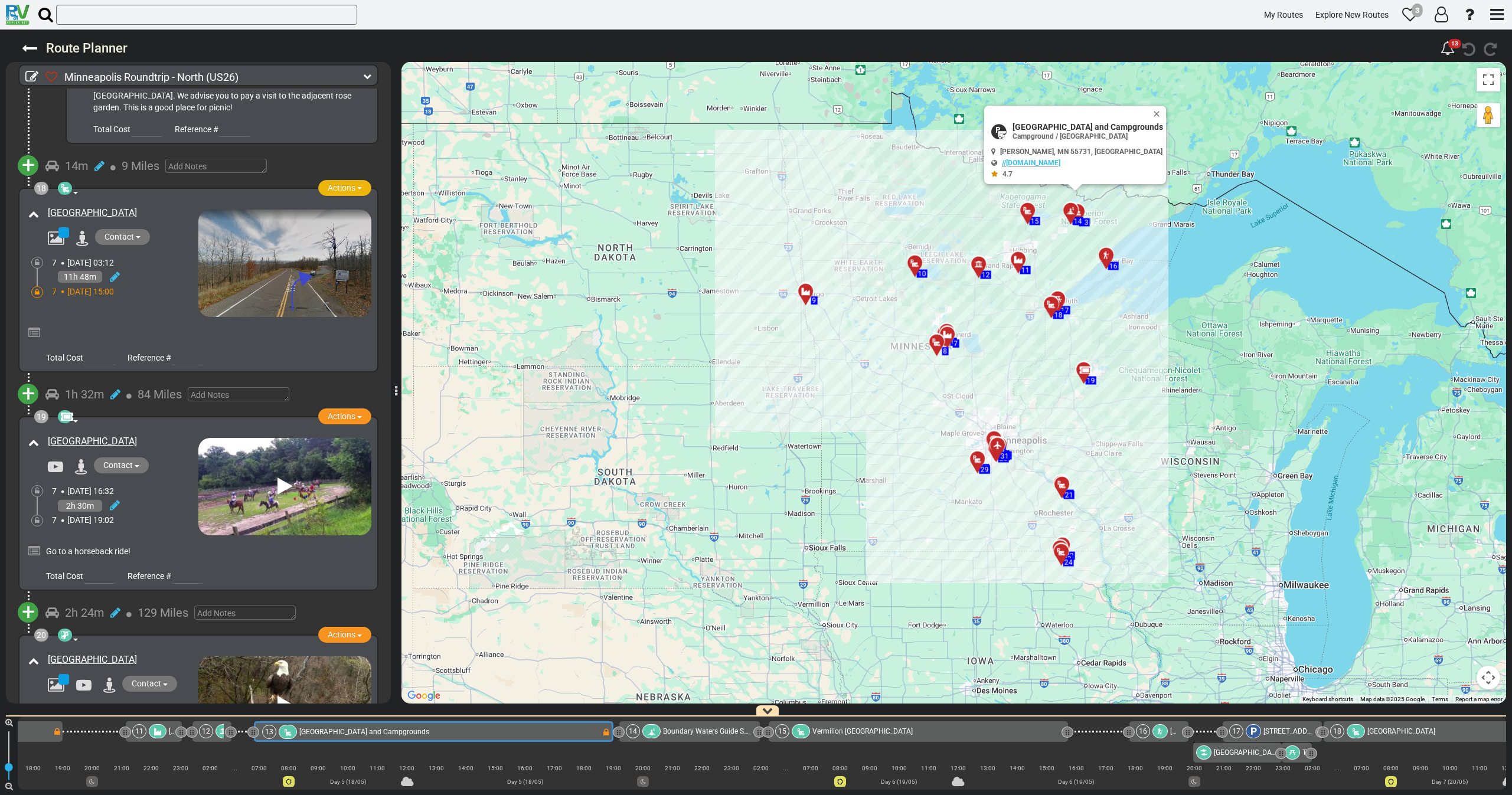
click at [328, 183] on span "Actions" at bounding box center [341, 188] width 28 height 10
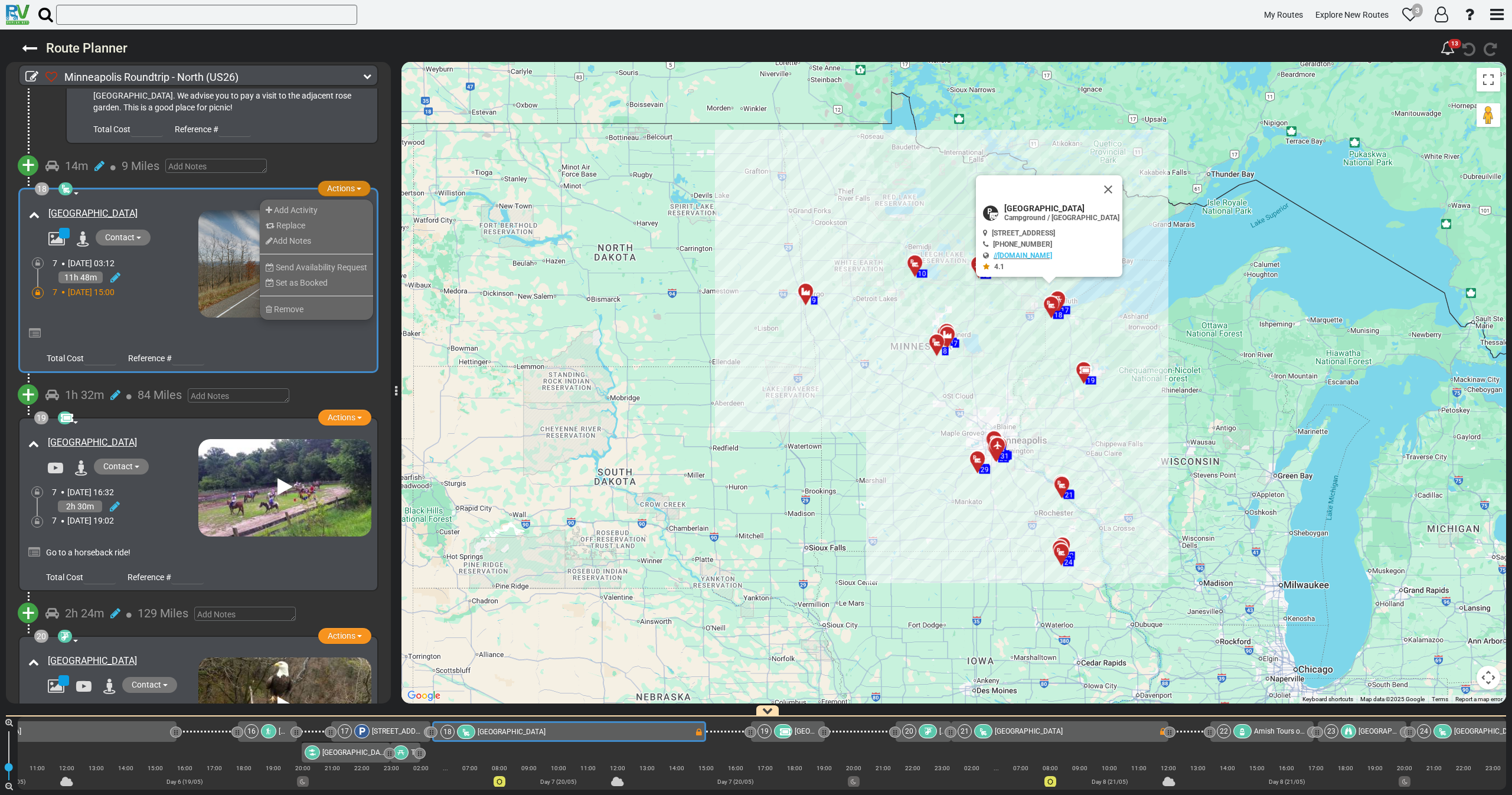
scroll to position [0, 3046]
